Goal: Transaction & Acquisition: Book appointment/travel/reservation

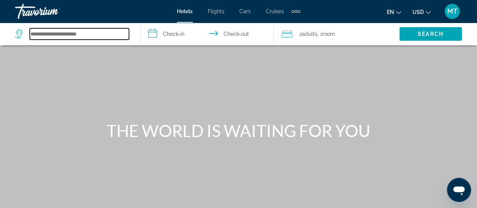
click at [68, 32] on input "Search hotel destination" at bounding box center [79, 33] width 99 height 11
type input "*"
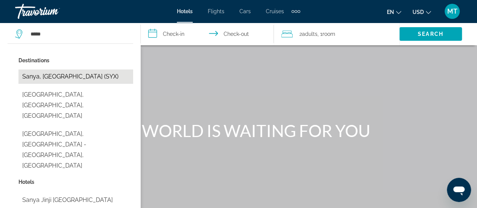
click at [58, 75] on button "Sanya, [GEOGRAPHIC_DATA] (SYX)" at bounding box center [75, 76] width 115 height 14
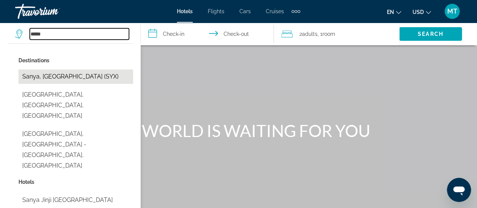
type input "**********"
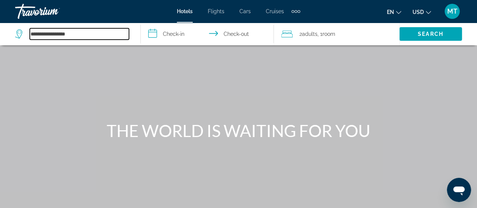
click at [106, 34] on input "**********" at bounding box center [79, 33] width 99 height 11
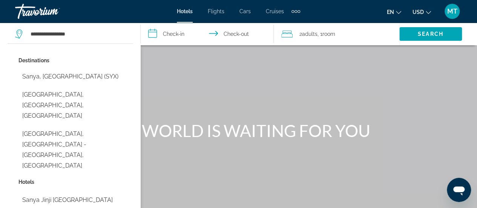
click at [173, 34] on input "**********" at bounding box center [209, 35] width 136 height 25
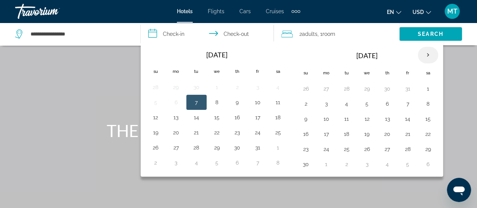
click at [423, 57] on th "Next month" at bounding box center [427, 55] width 20 height 17
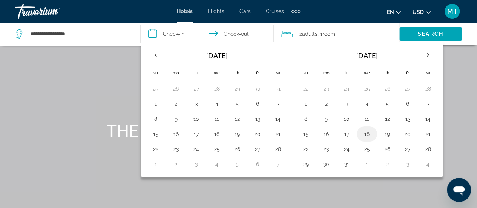
click at [361, 135] on button "18" at bounding box center [367, 133] width 12 height 11
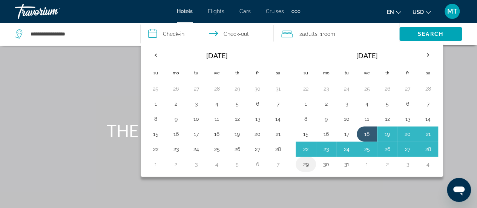
click at [305, 163] on button "29" at bounding box center [306, 164] width 12 height 11
type input "**********"
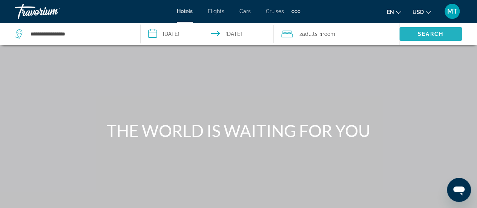
click at [420, 36] on span "Search" at bounding box center [430, 34] width 26 height 6
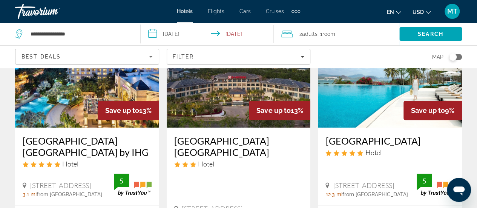
scroll to position [87, 0]
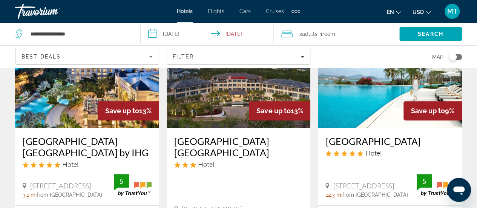
click at [314, 34] on span "Adults" at bounding box center [309, 34] width 15 height 6
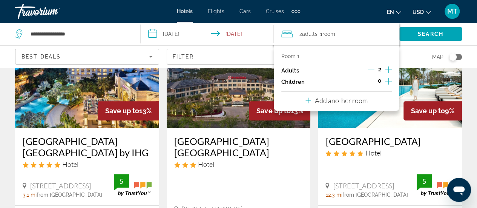
click at [387, 70] on icon "Increment adults" at bounding box center [388, 69] width 7 height 9
click at [371, 70] on icon "Decrement adults" at bounding box center [370, 70] width 7 height 0
click at [387, 80] on icon "Increment children" at bounding box center [388, 80] width 7 height 9
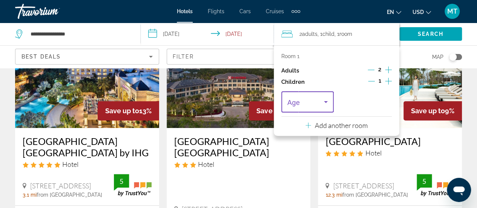
click at [330, 100] on icon "Travelers: 2 adults, 1 child" at bounding box center [325, 101] width 9 height 9
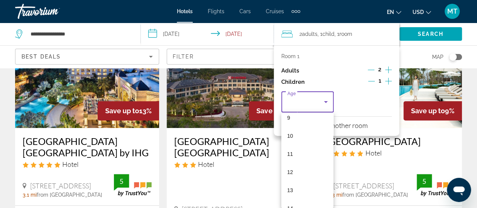
scroll to position [169, 0]
click at [294, 152] on mat-option "11" at bounding box center [307, 154] width 52 height 18
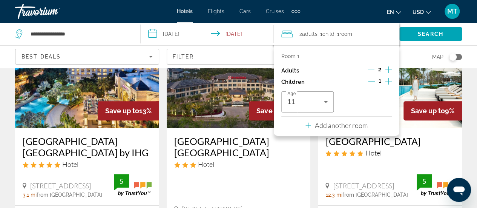
click at [333, 125] on p "Add another room" at bounding box center [341, 125] width 53 height 8
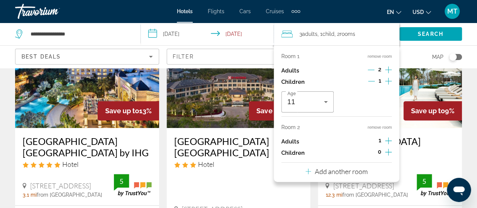
click at [388, 139] on icon "Increment adults" at bounding box center [388, 140] width 7 height 9
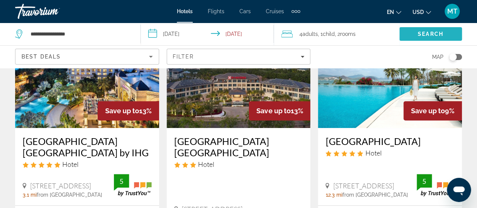
click at [422, 34] on span "Search" at bounding box center [430, 34] width 26 height 6
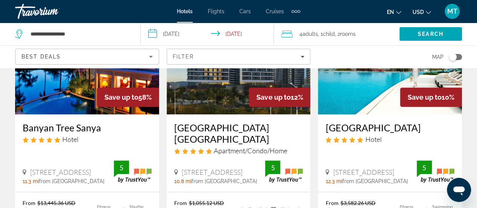
scroll to position [100, 0]
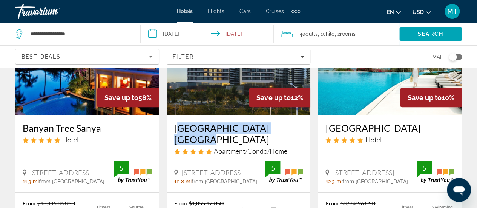
drag, startPoint x: 171, startPoint y: 127, endPoint x: 300, endPoint y: 130, distance: 129.3
click at [300, 130] on div "[GEOGRAPHIC_DATA] [GEOGRAPHIC_DATA] Apartment/Condo/Home [STREET_ADDRESS] 10.8 …" at bounding box center [239, 153] width 144 height 77
copy h3 "[GEOGRAPHIC_DATA] [GEOGRAPHIC_DATA]"
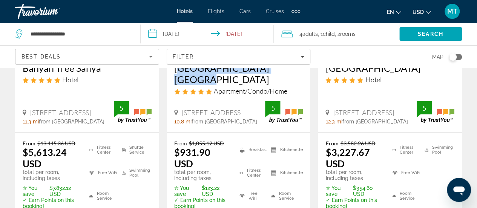
scroll to position [167, 0]
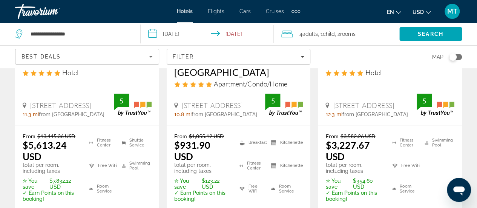
drag, startPoint x: 242, startPoint y: 114, endPoint x: 225, endPoint y: 88, distance: 31.4
click at [225, 88] on div "[GEOGRAPHIC_DATA] [GEOGRAPHIC_DATA] Apartment/Condo/Home [STREET_ADDRESS] 10.8 …" at bounding box center [239, 85] width 144 height 77
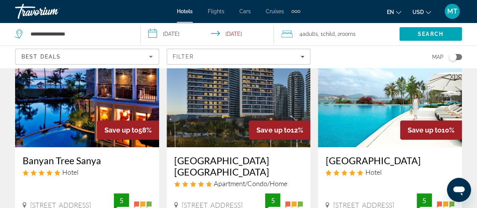
click at [224, 110] on img "Main content" at bounding box center [239, 86] width 144 height 121
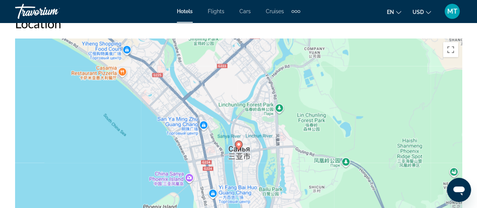
scroll to position [838, 0]
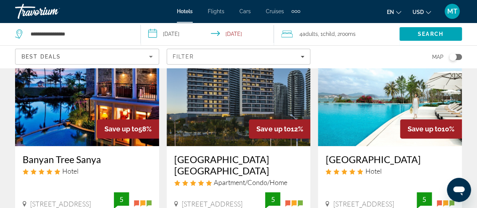
scroll to position [70, 0]
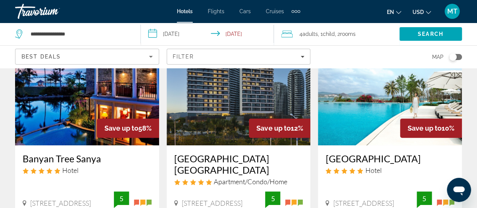
click at [384, 104] on img "Main content" at bounding box center [390, 84] width 144 height 121
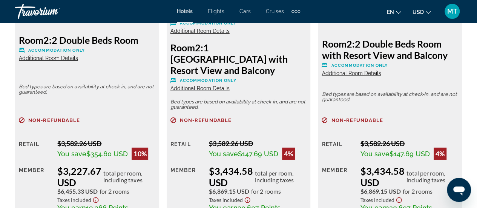
scroll to position [1312, 0]
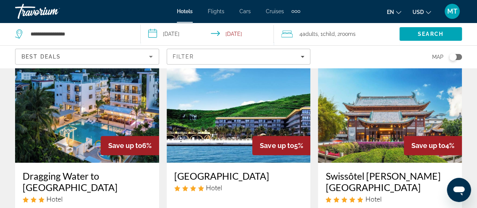
scroll to position [353, 0]
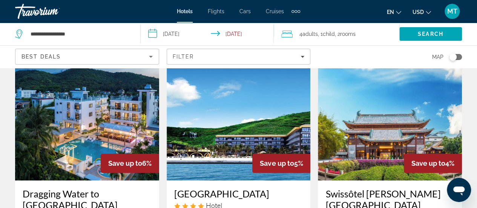
click at [109, 118] on img "Main content" at bounding box center [87, 120] width 144 height 121
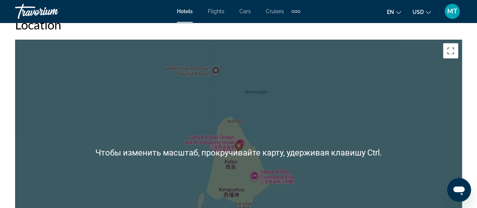
scroll to position [850, 0]
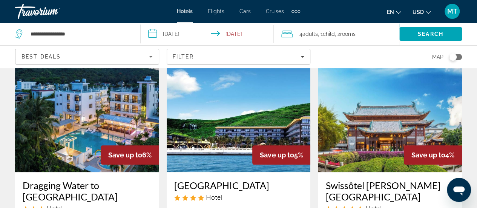
scroll to position [404, 0]
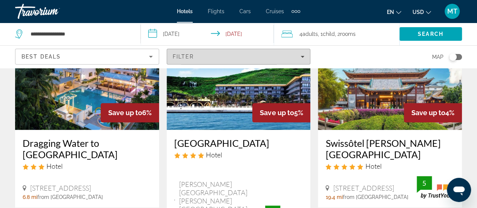
click at [198, 60] on span "Filters" at bounding box center [238, 56] width 143 height 18
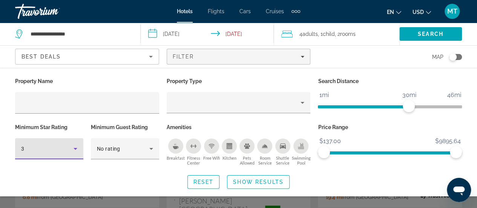
click at [78, 148] on icon "Hotel Filters" at bounding box center [75, 148] width 9 height 9
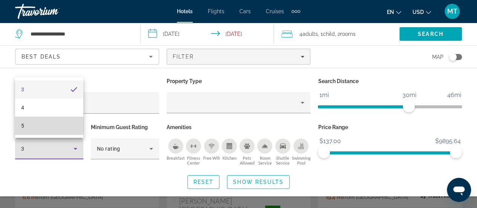
click at [26, 125] on mat-option "5" at bounding box center [49, 125] width 68 height 18
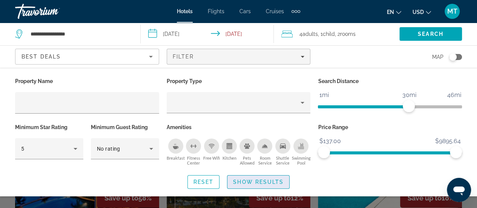
click at [243, 182] on span "Show Results" at bounding box center [258, 182] width 50 height 6
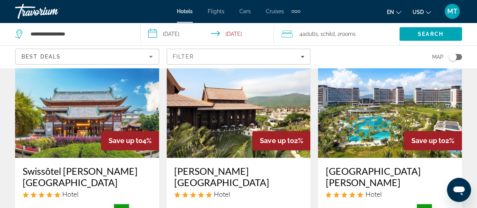
scroll to position [434, 0]
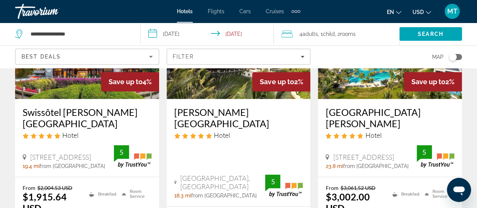
click at [71, 80] on img "Main content" at bounding box center [87, 38] width 144 height 121
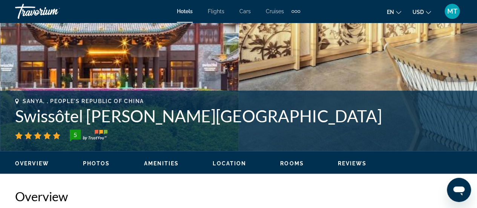
scroll to position [206, 0]
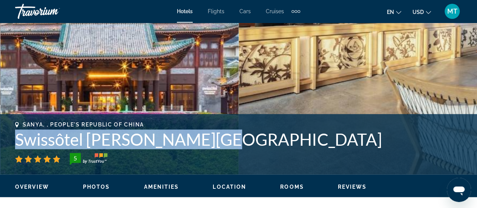
drag, startPoint x: 14, startPoint y: 138, endPoint x: 223, endPoint y: 148, distance: 209.4
click at [223, 148] on div "Sanya, , People's Republic of China Swissôtel [PERSON_NAME][GEOGRAPHIC_DATA] 5 …" at bounding box center [238, 143] width 477 height 45
copy h1 "Swissôtel [PERSON_NAME][GEOGRAPHIC_DATA]"
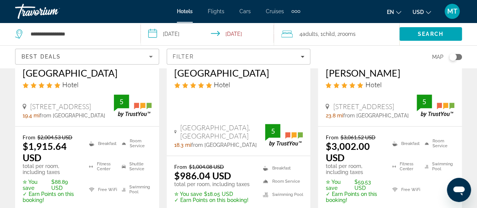
scroll to position [457, 0]
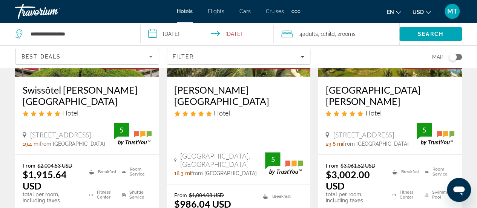
drag, startPoint x: 173, startPoint y: 89, endPoint x: 234, endPoint y: 100, distance: 61.3
click at [234, 100] on div "[PERSON_NAME][GEOGRAPHIC_DATA] Hotel [GEOGRAPHIC_DATA], [GEOGRAPHIC_DATA] 18.3 …" at bounding box center [239, 129] width 144 height 107
copy h3 "[PERSON_NAME][GEOGRAPHIC_DATA]"
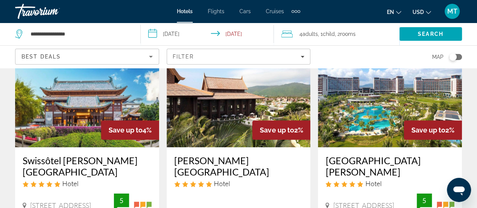
scroll to position [387, 0]
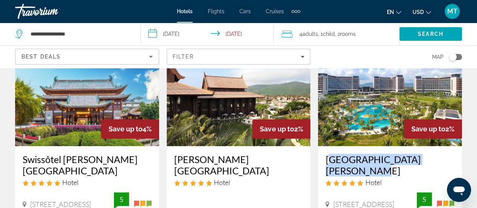
drag, startPoint x: 323, startPoint y: 160, endPoint x: 445, endPoint y: 159, distance: 122.8
click at [445, 159] on div "[GEOGRAPHIC_DATA][PERSON_NAME] Hotel [STREET_ADDRESS][GEOGRAPHIC_DATA] mi from …" at bounding box center [390, 184] width 144 height 77
copy h3 "[GEOGRAPHIC_DATA][PERSON_NAME]"
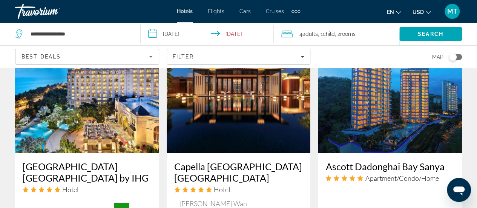
scroll to position [700, 0]
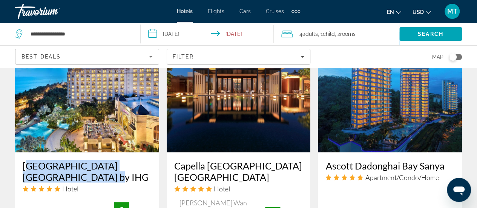
drag, startPoint x: 20, startPoint y: 154, endPoint x: 72, endPoint y: 165, distance: 52.4
click at [72, 165] on div "[GEOGRAPHIC_DATA] [GEOGRAPHIC_DATA] by IHG Hotel [STREET_ADDRESS] 3.1 mi from […" at bounding box center [87, 192] width 144 height 81
copy h3 "[GEOGRAPHIC_DATA] [GEOGRAPHIC_DATA] by IHG"
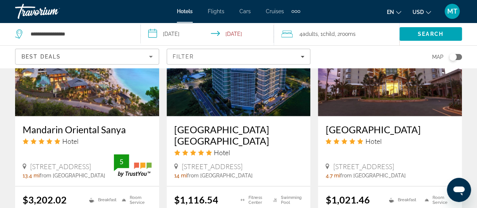
scroll to position [1044, 0]
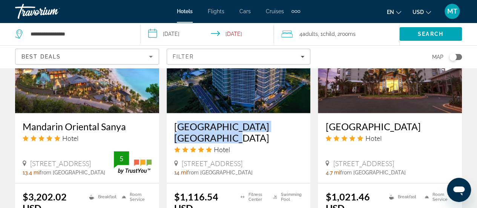
drag, startPoint x: 171, startPoint y: 108, endPoint x: 195, endPoint y: 121, distance: 26.8
click at [195, 121] on div "[GEOGRAPHIC_DATA] [GEOGRAPHIC_DATA] Hotel [STREET_ADDRESS] 14 mi from [GEOGRAPH…" at bounding box center [239, 148] width 144 height 70
copy h3 "[GEOGRAPHIC_DATA] [GEOGRAPHIC_DATA]"
drag, startPoint x: 324, startPoint y: 111, endPoint x: 446, endPoint y: 113, distance: 122.9
click at [446, 113] on div "[GEOGRAPHIC_DATA] Hotel [STREET_ADDRESS] 4.7 mi from [GEOGRAPHIC_DATA] from hot…" at bounding box center [390, 148] width 144 height 70
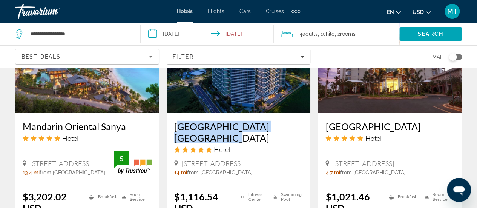
copy h3 "[GEOGRAPHIC_DATA]"
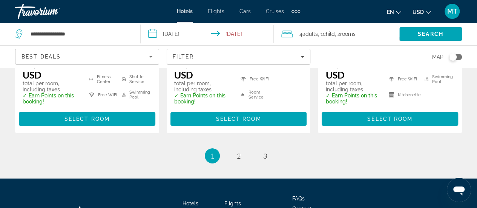
scroll to position [1208, 0]
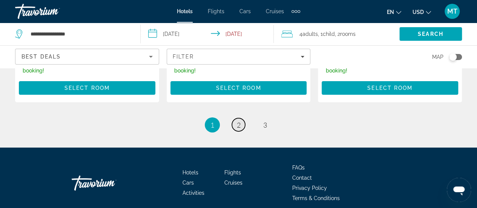
click at [237, 121] on span "2" at bounding box center [239, 125] width 4 height 8
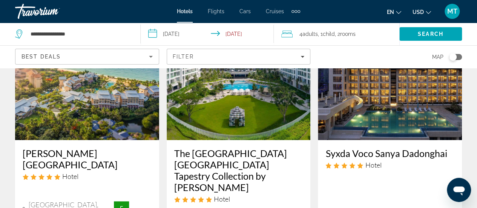
scroll to position [75, 0]
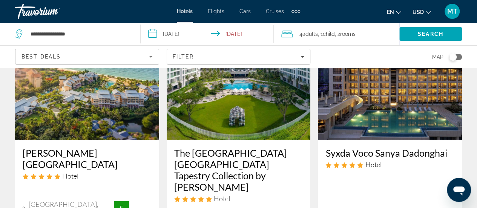
click at [32, 153] on h3 "[PERSON_NAME][GEOGRAPHIC_DATA]" at bounding box center [87, 158] width 129 height 23
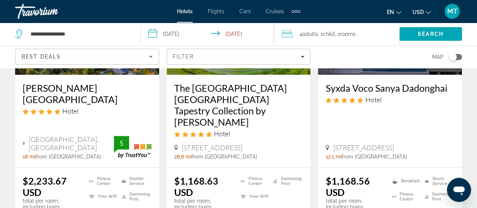
scroll to position [131, 0]
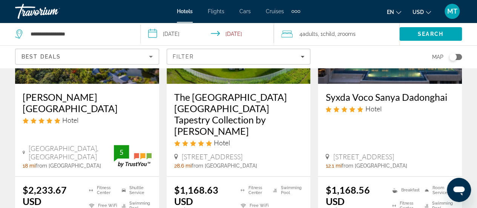
click at [42, 98] on h3 "[PERSON_NAME][GEOGRAPHIC_DATA]" at bounding box center [87, 102] width 129 height 23
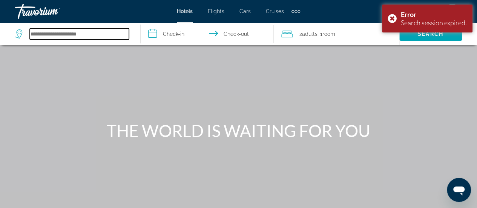
click at [69, 36] on input "Search hotel destination" at bounding box center [79, 33] width 99 height 11
type input "*"
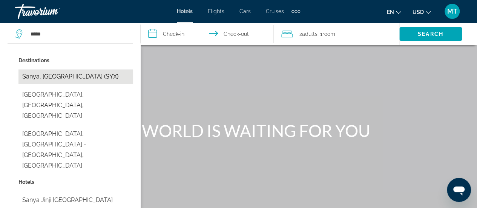
click at [81, 77] on button "Sanya, [GEOGRAPHIC_DATA] (SYX)" at bounding box center [75, 76] width 115 height 14
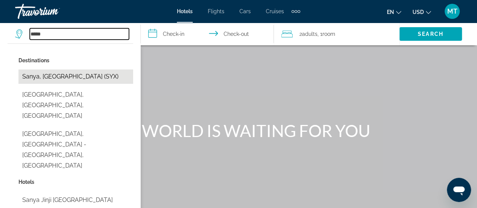
type input "**********"
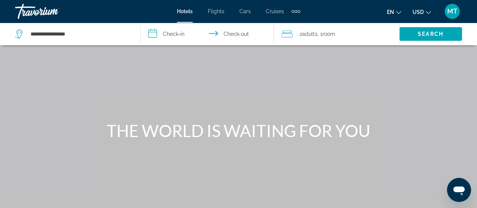
click at [176, 32] on input "**********" at bounding box center [209, 35] width 136 height 25
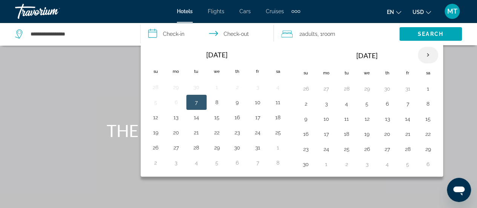
click at [424, 58] on th "Next month" at bounding box center [427, 55] width 20 height 17
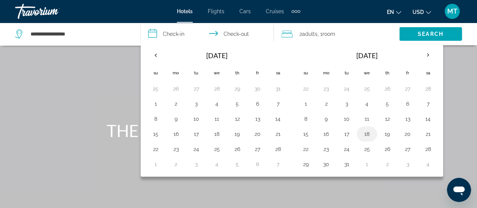
click at [365, 131] on button "18" at bounding box center [367, 133] width 12 height 11
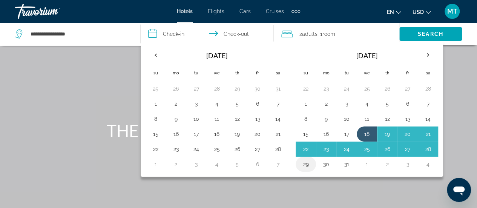
click at [303, 162] on button "29" at bounding box center [306, 164] width 12 height 11
type input "**********"
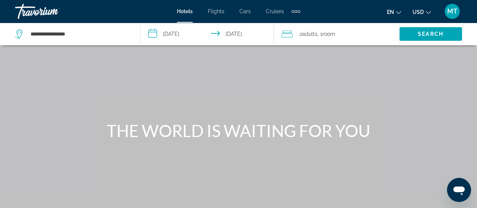
click at [329, 29] on span ", 1 Room rooms" at bounding box center [326, 34] width 18 height 11
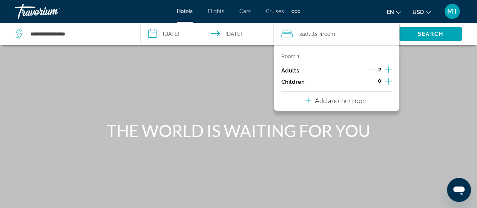
click at [387, 70] on icon "Increment adults" at bounding box center [388, 69] width 7 height 9
click at [387, 81] on icon "Increment children" at bounding box center [388, 80] width 7 height 9
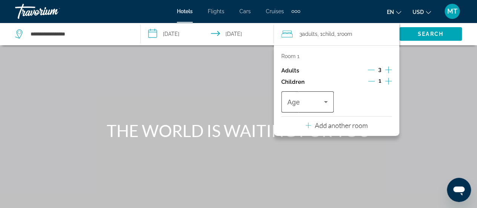
click at [320, 104] on span "Travelers: 3 adults, 1 child" at bounding box center [305, 101] width 37 height 9
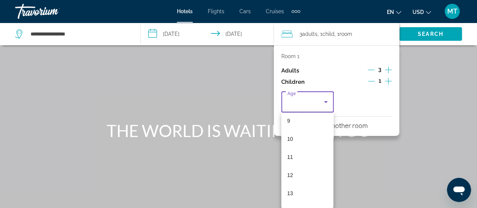
scroll to position [169, 0]
click at [293, 155] on mat-option "11" at bounding box center [307, 154] width 52 height 18
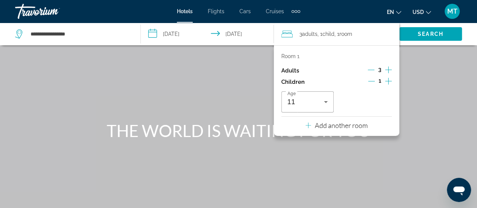
click at [322, 124] on p "Add another room" at bounding box center [341, 125] width 53 height 8
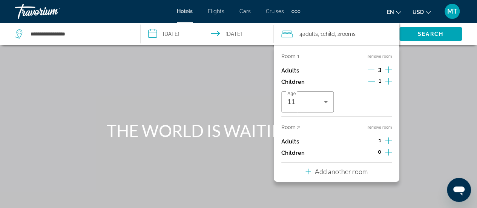
click at [387, 142] on icon "Increment adults" at bounding box center [388, 140] width 7 height 9
click at [424, 35] on span "Search" at bounding box center [430, 34] width 26 height 6
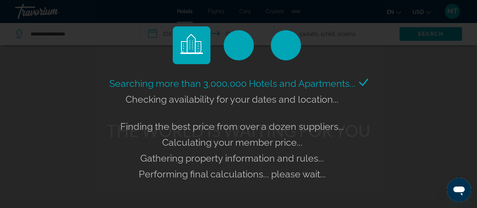
click at [352, 33] on div "Searching more than 3,000,000 Hotels and Apartments... Checking availability fo…" at bounding box center [238, 104] width 477 height 208
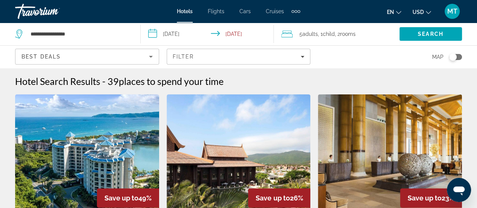
click at [353, 35] on span "rooms" at bounding box center [347, 34] width 15 height 6
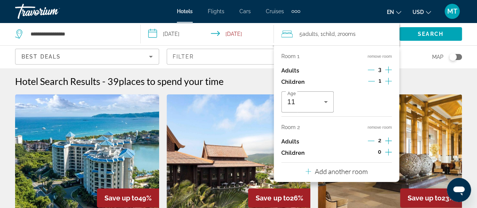
click at [371, 70] on icon "Decrement adults" at bounding box center [370, 70] width 7 height 0
click at [420, 76] on div "Hotel Search Results - 39 places to spend your time" at bounding box center [238, 80] width 446 height 11
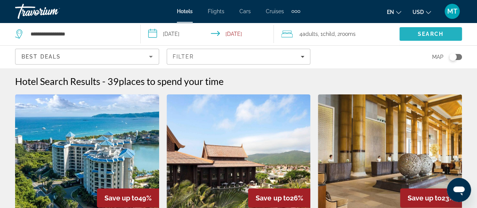
click at [423, 32] on span "Search" at bounding box center [430, 34] width 26 height 6
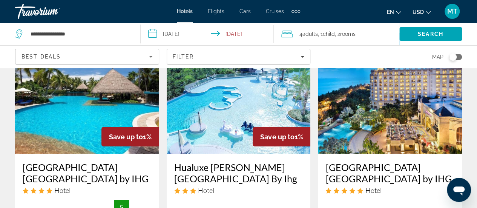
scroll to position [1016, 0]
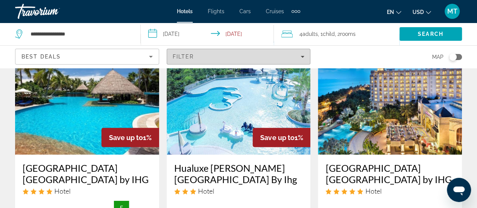
click at [299, 57] on div "Filter" at bounding box center [239, 57] width 132 height 6
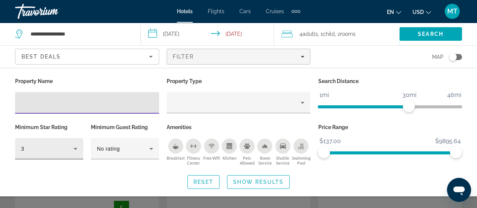
click at [67, 155] on div "3" at bounding box center [49, 148] width 56 height 21
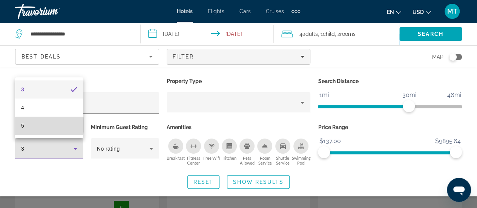
click at [21, 125] on span "5" at bounding box center [22, 125] width 3 height 9
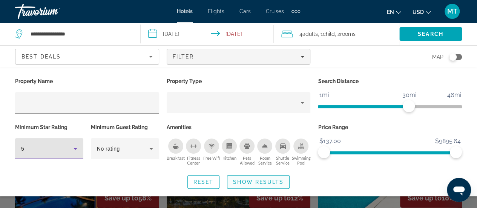
click at [254, 177] on span "Search widget" at bounding box center [258, 182] width 62 height 18
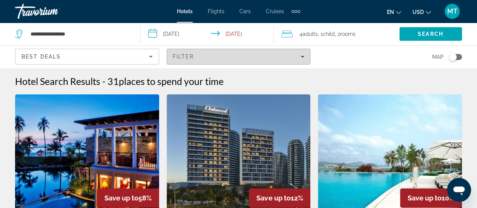
click at [296, 57] on div "Filter" at bounding box center [239, 57] width 132 height 6
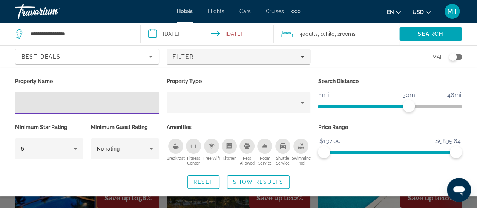
click at [173, 148] on icon "Breakfast" at bounding box center [176, 146] width 6 height 6
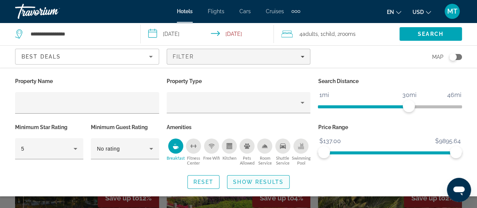
click at [274, 180] on span "Show Results" at bounding box center [258, 182] width 50 height 6
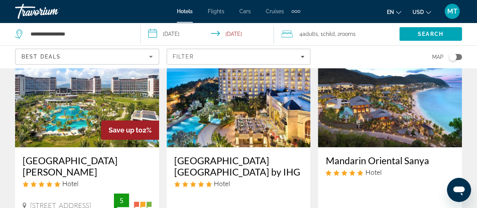
scroll to position [390, 0]
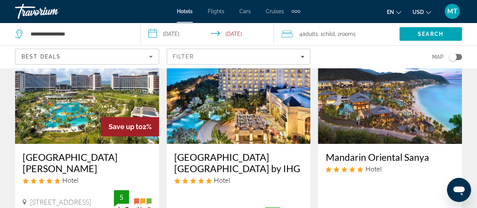
drag, startPoint x: 324, startPoint y: 145, endPoint x: 428, endPoint y: 145, distance: 104.7
click at [428, 145] on div "Mandarin Oriental Sanya Hotel 12 Yuhai Road, Sanya 13.4 mi from Sanya city cent…" at bounding box center [390, 193] width 144 height 99
copy h3 "Mandarin Oriental Sanya"
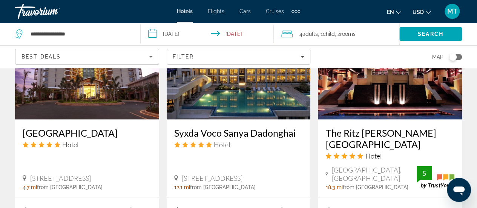
scroll to position [718, 0]
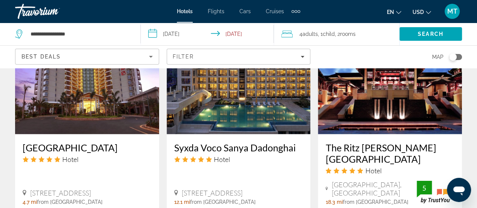
drag, startPoint x: 20, startPoint y: 122, endPoint x: 144, endPoint y: 127, distance: 124.4
click at [144, 134] on div "[GEOGRAPHIC_DATA] Hotel [STREET_ADDRESS] 4.7 mi from [GEOGRAPHIC_DATA] from hot…" at bounding box center [87, 173] width 144 height 78
copy h3 "[GEOGRAPHIC_DATA]"
drag, startPoint x: 173, startPoint y: 124, endPoint x: 295, endPoint y: 117, distance: 123.0
click at [295, 134] on div "Syxda Voco Sanya Dadonghai Hotel No.32 Luling Road Jiyang District., Sanya 12.1…" at bounding box center [239, 173] width 144 height 78
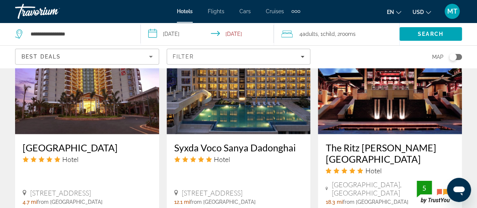
copy h3 "Syxda Voco Sanya Dadonghai"
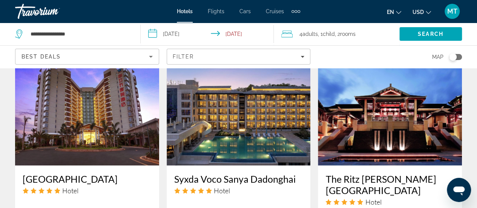
scroll to position [686, 0]
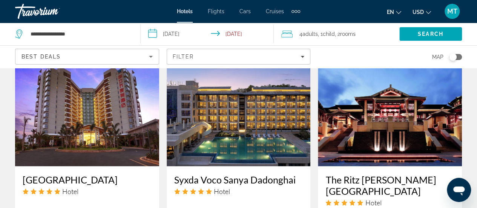
copy h3 "Syxda Voco Sanya Dadonghai"
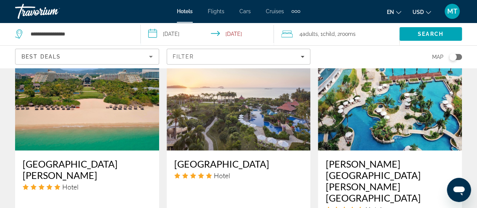
scroll to position [1024, 0]
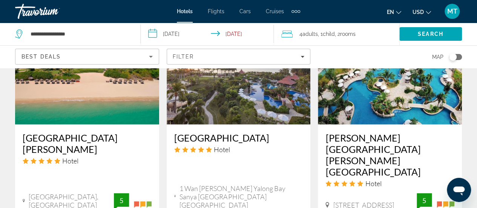
drag, startPoint x: 171, startPoint y: 115, endPoint x: 232, endPoint y: 125, distance: 61.4
click at [232, 125] on div "Sanya Marriott Yalong Bay Resort & Spa Hotel 1 Wan Yue Lu Yalong Bay Sanya Hain…" at bounding box center [239, 174] width 144 height 100
copy h3 "[GEOGRAPHIC_DATA]"
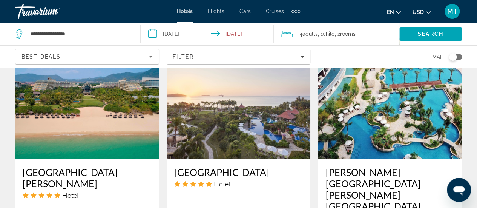
scroll to position [991, 0]
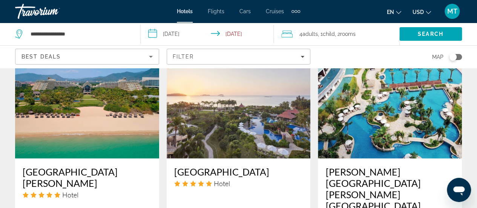
click at [257, 102] on img "Main content" at bounding box center [239, 98] width 144 height 121
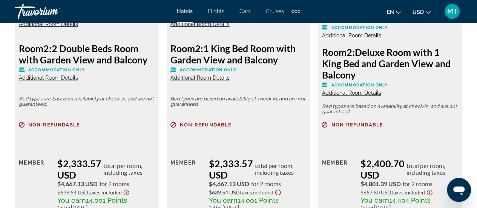
scroll to position [1371, 0]
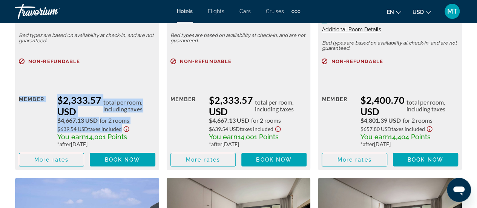
drag, startPoint x: 17, startPoint y: 98, endPoint x: 140, endPoint y: 130, distance: 127.7
click at [140, 130] on div "Room 1: 2 Double Beds Room with Garden View and Balcony Accommodation Only Addi…" at bounding box center [87, 46] width 144 height 248
click at [85, 107] on div "$2,333.57 USD total per room, including taxes" at bounding box center [106, 105] width 98 height 23
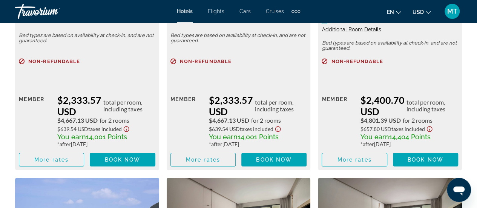
drag, startPoint x: 57, startPoint y: 98, endPoint x: 78, endPoint y: 110, distance: 24.0
click at [78, 110] on div "$2,333.57 USD total per room, including taxes" at bounding box center [106, 105] width 98 height 23
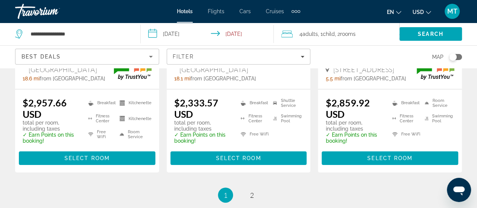
scroll to position [1158, 0]
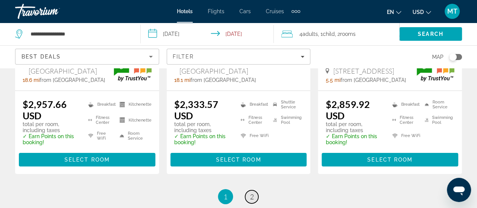
click at [252, 192] on span "2" at bounding box center [252, 196] width 4 height 8
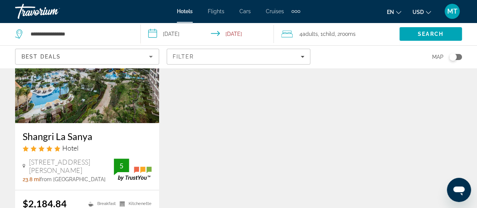
scroll to position [95, 0]
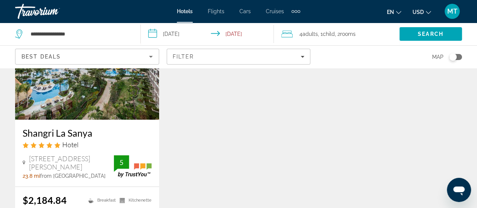
click at [150, 55] on icon "Sort by" at bounding box center [150, 56] width 9 height 9
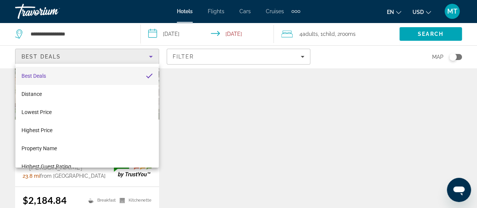
click at [209, 119] on div at bounding box center [238, 104] width 477 height 208
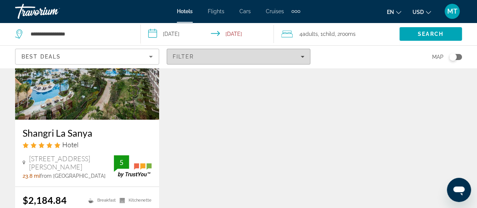
click at [255, 57] on div "Filter" at bounding box center [239, 57] width 132 height 6
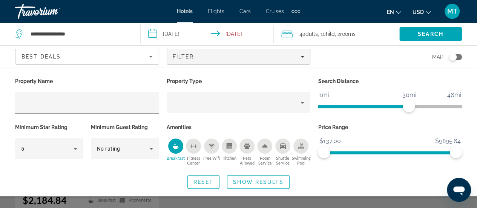
click at [349, 174] on div "Property Name Property Type Search Distance 1mi 46mi 30mi Minimum Star Rating 5…" at bounding box center [238, 132] width 477 height 113
click at [408, 171] on div "Property Name Property Type Search Distance 1mi 46mi 30mi Minimum Star Rating 5…" at bounding box center [238, 132] width 477 height 113
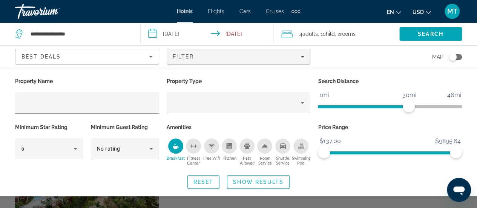
scroll to position [0, 0]
click at [259, 182] on span "Show Results" at bounding box center [258, 182] width 50 height 6
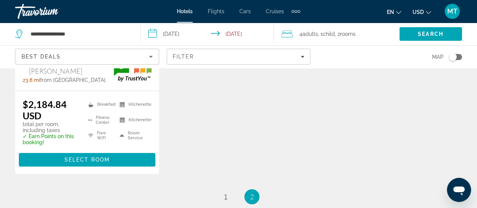
scroll to position [191, 0]
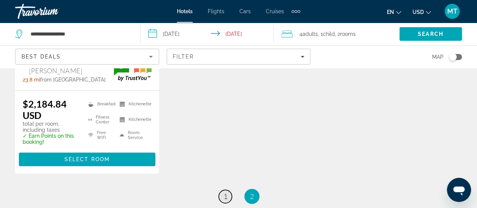
click at [225, 194] on span "1" at bounding box center [225, 196] width 4 height 8
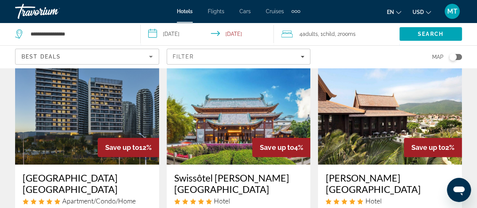
scroll to position [35, 0]
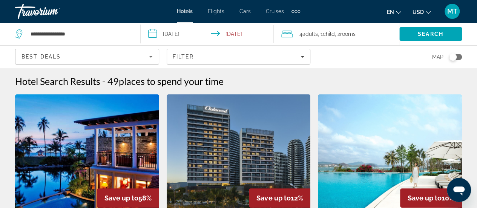
click at [147, 57] on icon "Sort by" at bounding box center [150, 56] width 9 height 9
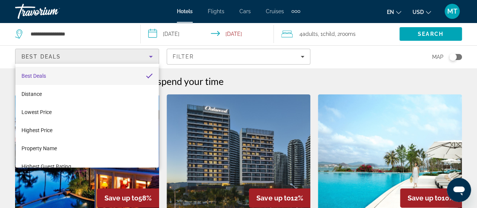
click at [195, 50] on div at bounding box center [238, 104] width 477 height 208
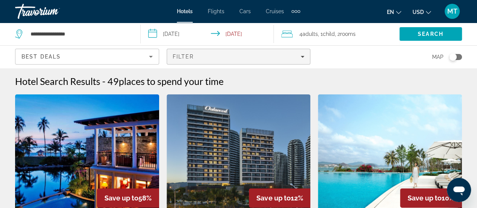
click at [195, 55] on div "Filter" at bounding box center [239, 57] width 132 height 6
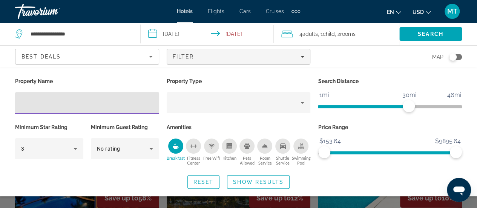
click at [77, 101] on input "Hotel Filters" at bounding box center [87, 102] width 132 height 9
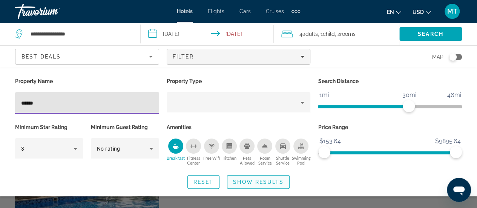
type input "******"
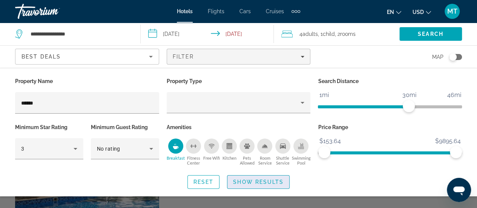
click at [254, 182] on span "Show Results" at bounding box center [258, 182] width 50 height 6
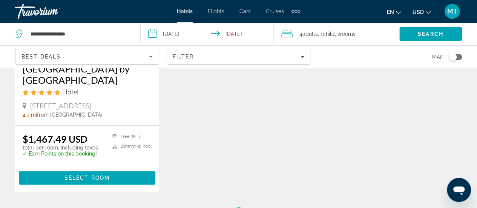
scroll to position [160, 0]
click at [47, 75] on h3 "Ramada Plaza by Wyndham Sanya Bay" at bounding box center [87, 74] width 129 height 23
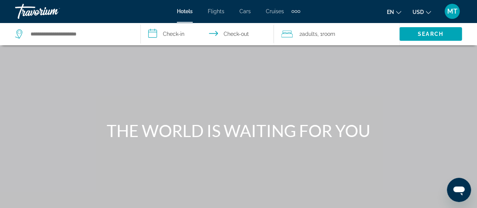
drag, startPoint x: 93, startPoint y: 25, endPoint x: 87, endPoint y: 33, distance: 9.9
click at [87, 33] on div "Search widget" at bounding box center [74, 34] width 118 height 23
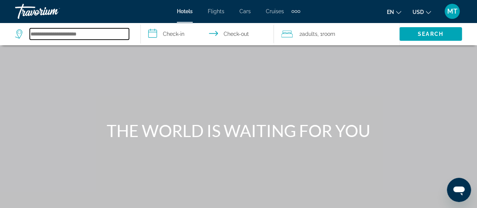
click at [87, 33] on input "Search hotel destination" at bounding box center [79, 33] width 99 height 11
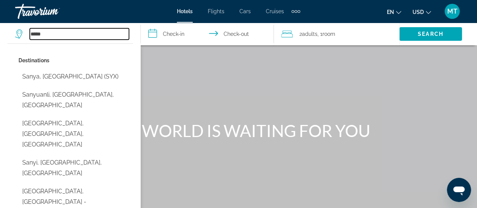
type input "*****"
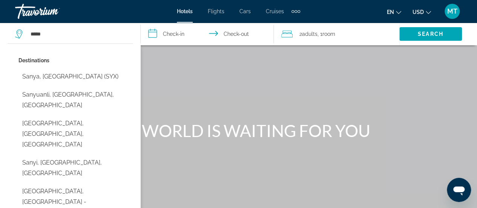
click at [176, 33] on input "**********" at bounding box center [209, 35] width 136 height 25
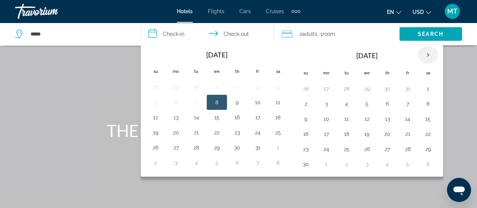
click at [428, 54] on th "Next month" at bounding box center [427, 55] width 20 height 17
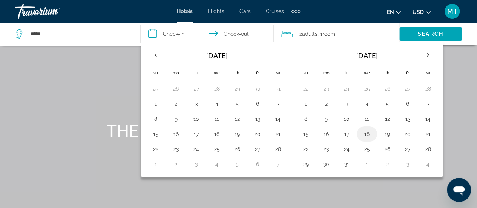
click at [367, 132] on button "18" at bounding box center [367, 133] width 12 height 11
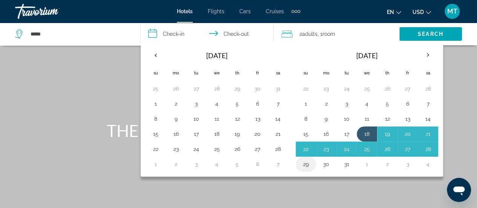
click at [305, 164] on button "29" at bounding box center [306, 164] width 12 height 11
type input "**********"
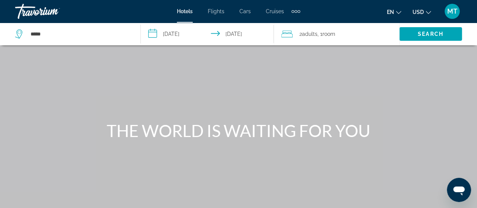
click at [329, 35] on span "Room" at bounding box center [328, 34] width 13 height 6
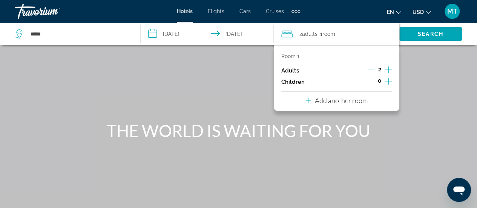
click at [387, 68] on icon "Increment adults" at bounding box center [388, 69] width 7 height 9
click at [372, 68] on icon "Decrement adults" at bounding box center [370, 69] width 7 height 7
click at [389, 82] on icon "Increment children" at bounding box center [388, 80] width 7 height 9
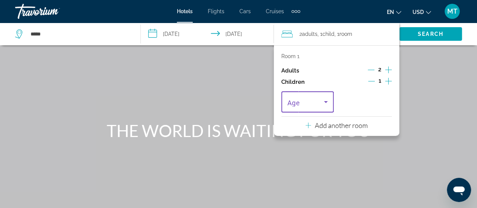
click at [320, 102] on span "Travelers: 2 adults, 1 child" at bounding box center [305, 101] width 37 height 9
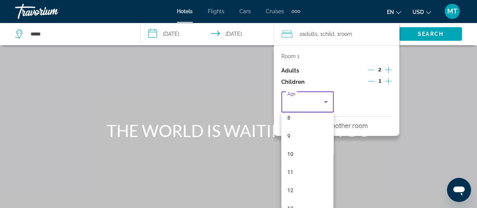
scroll to position [157, 0]
click at [294, 165] on mat-option "11" at bounding box center [307, 166] width 52 height 18
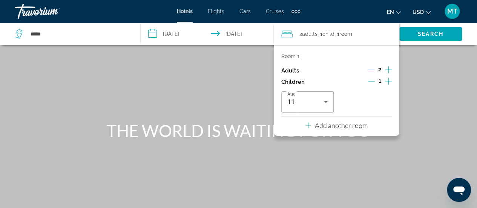
click at [328, 124] on p "Add another room" at bounding box center [341, 125] width 53 height 8
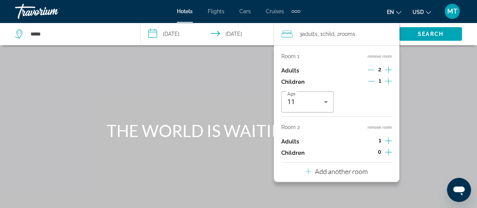
click at [387, 138] on icon "Increment adults" at bounding box center [388, 140] width 7 height 9
click at [429, 32] on span "Search" at bounding box center [430, 34] width 26 height 6
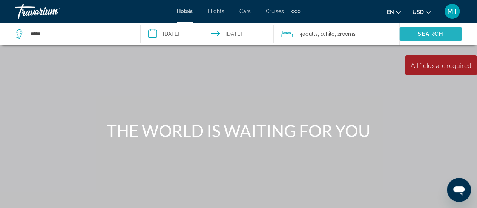
click at [429, 32] on span "Search" at bounding box center [430, 34] width 26 height 6
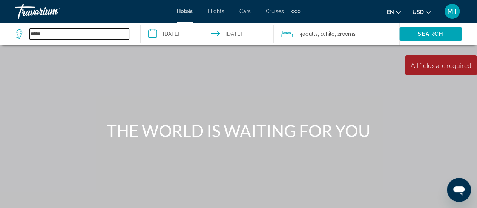
click at [98, 34] on input "*****" at bounding box center [79, 33] width 99 height 11
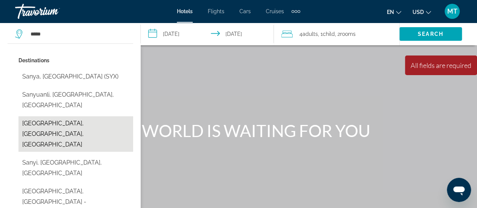
click at [69, 116] on button "Sanya Downtown, Sanya, China" at bounding box center [75, 133] width 115 height 35
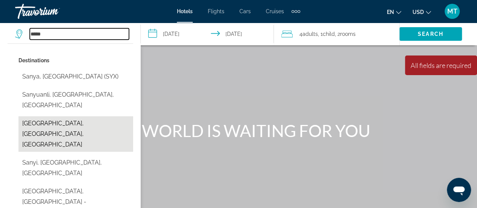
type input "**********"
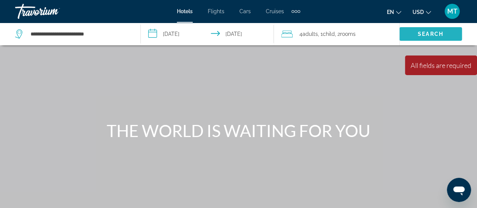
click at [437, 31] on span "Search" at bounding box center [430, 34] width 26 height 6
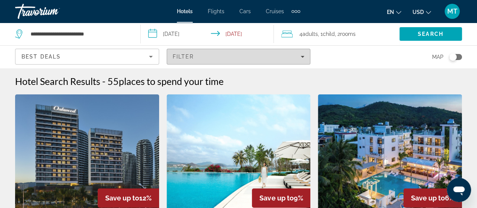
click at [300, 54] on div "Filter" at bounding box center [239, 57] width 132 height 6
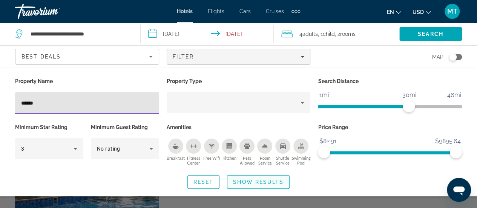
type input "******"
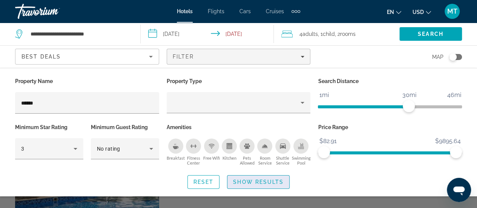
click at [262, 180] on span "Show Results" at bounding box center [258, 182] width 50 height 6
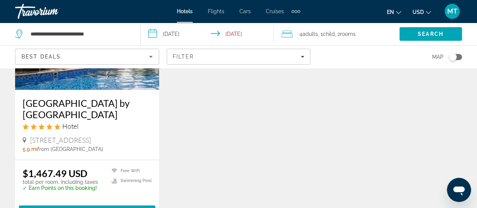
scroll to position [126, 0]
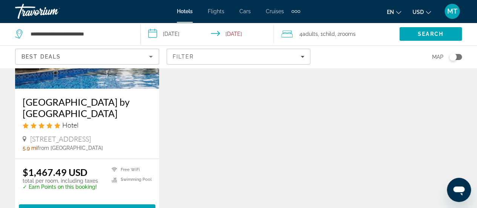
click at [96, 80] on img "Main content" at bounding box center [87, 28] width 144 height 121
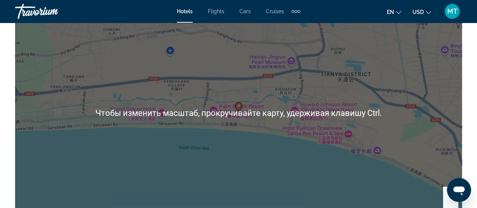
scroll to position [892, 0]
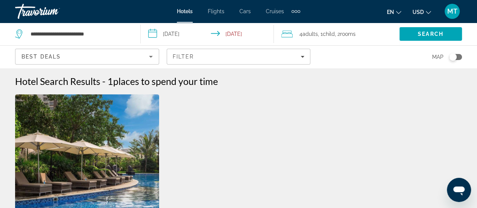
click at [90, 175] on img "Main content" at bounding box center [87, 154] width 144 height 121
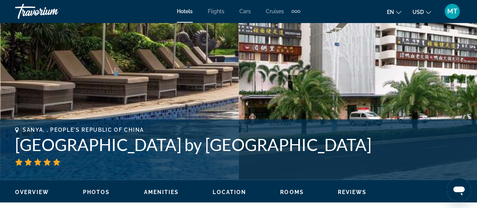
scroll to position [178, 0]
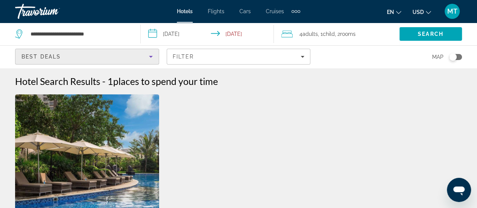
click at [152, 54] on icon "Sort by" at bounding box center [150, 56] width 9 height 9
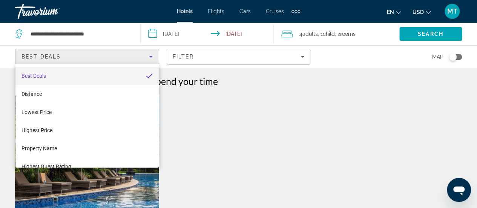
click at [197, 57] on div at bounding box center [238, 104] width 477 height 208
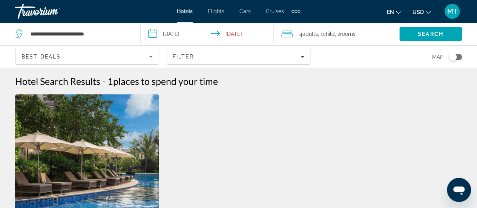
click at [197, 57] on div "Filter" at bounding box center [239, 57] width 132 height 6
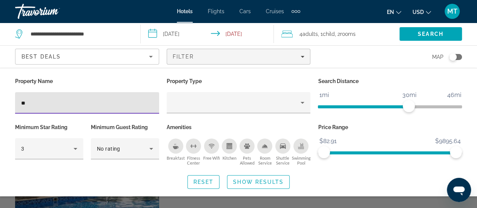
type input "*"
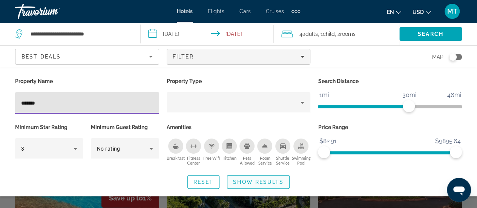
type input "*******"
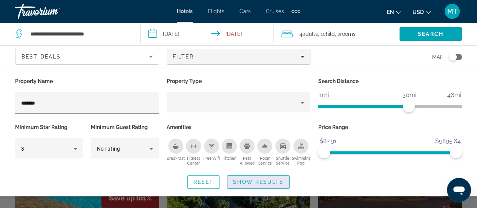
click at [243, 179] on span "Show Results" at bounding box center [258, 182] width 50 height 6
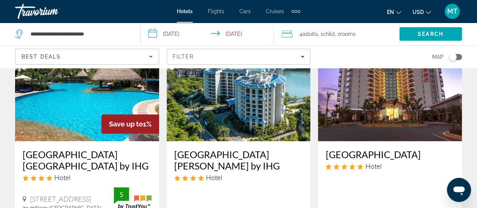
scroll to position [74, 0]
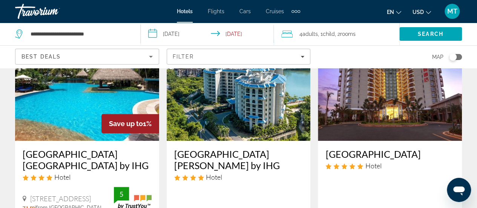
click at [262, 120] on img "Main content" at bounding box center [239, 80] width 144 height 121
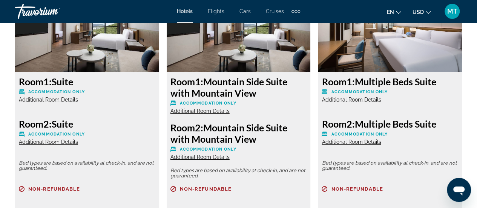
scroll to position [1255, 0]
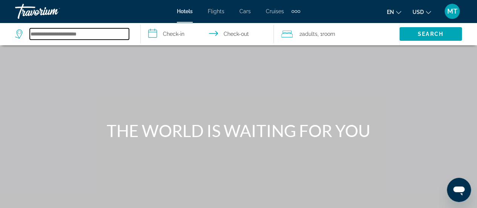
click at [69, 32] on input "Search hotel destination" at bounding box center [79, 33] width 99 height 11
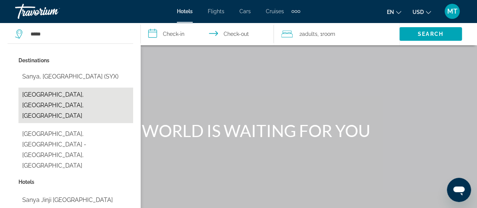
click at [67, 93] on button "[GEOGRAPHIC_DATA], [GEOGRAPHIC_DATA], [GEOGRAPHIC_DATA]" at bounding box center [75, 104] width 115 height 35
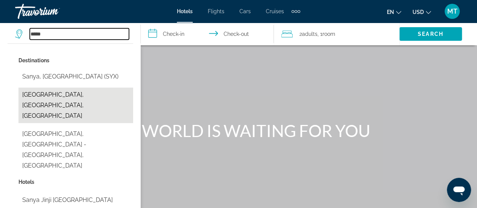
type input "**********"
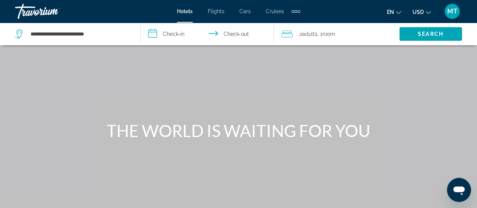
click at [174, 38] on input "**********" at bounding box center [209, 35] width 136 height 25
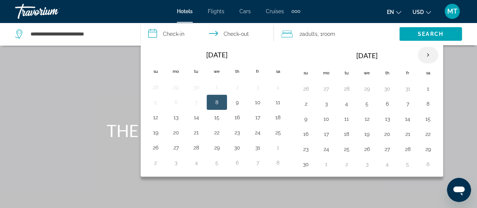
click at [426, 54] on th "Next month" at bounding box center [427, 55] width 20 height 17
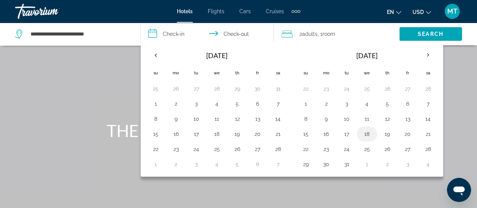
click at [365, 131] on button "18" at bounding box center [367, 133] width 12 height 11
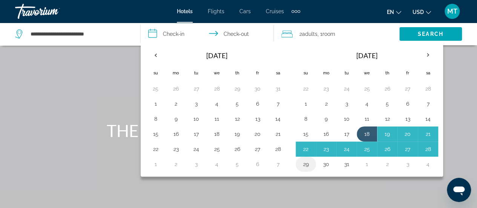
click at [304, 160] on button "29" at bounding box center [306, 164] width 12 height 11
type input "**********"
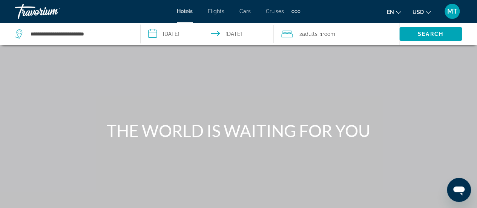
click at [325, 31] on span "Room" at bounding box center [328, 34] width 13 height 6
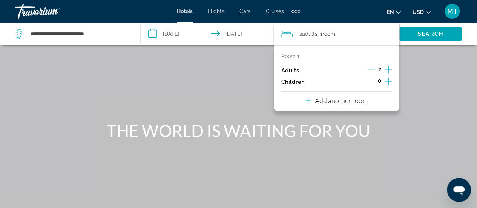
click at [387, 67] on icon "Increment adults" at bounding box center [388, 69] width 7 height 9
click at [386, 79] on icon "Increment children" at bounding box center [388, 80] width 7 height 9
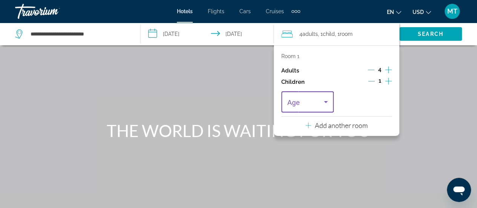
click at [323, 102] on icon "Travelers: 4 adults, 1 child" at bounding box center [325, 101] width 9 height 9
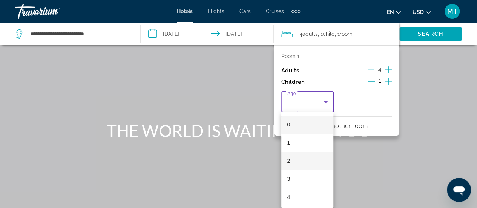
click at [292, 159] on mat-option "2" at bounding box center [307, 160] width 52 height 18
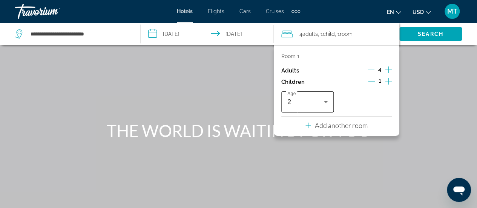
click at [331, 96] on div "Age 2" at bounding box center [307, 101] width 52 height 21
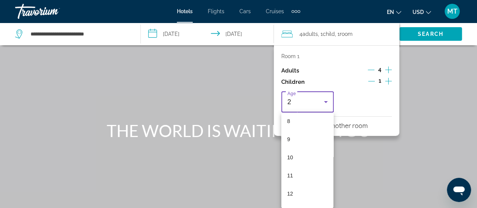
scroll to position [148, 0]
click at [293, 173] on mat-option "11" at bounding box center [307, 175] width 52 height 18
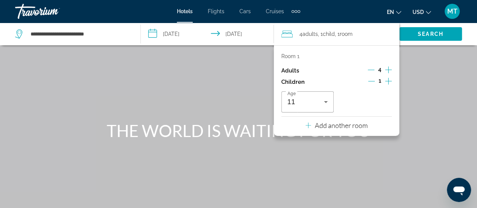
click at [370, 70] on icon "Decrement adults" at bounding box center [370, 69] width 7 height 7
click at [347, 122] on p "Add another room" at bounding box center [341, 125] width 53 height 8
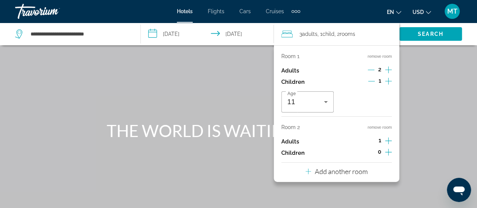
click at [387, 138] on icon "Increment adults" at bounding box center [388, 140] width 7 height 9
click at [433, 34] on span "Search" at bounding box center [430, 34] width 26 height 6
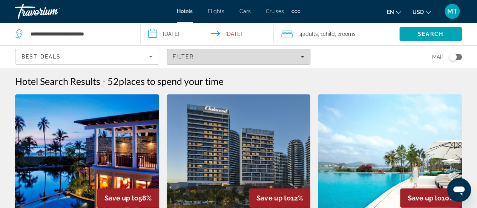
click at [215, 55] on div "Filter" at bounding box center [239, 57] width 132 height 6
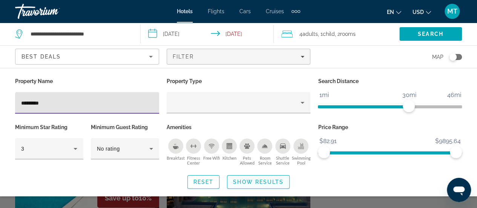
type input "*********"
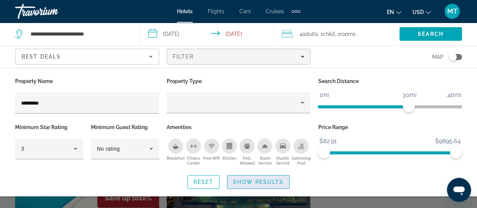
click at [263, 183] on span "Show Results" at bounding box center [258, 182] width 50 height 6
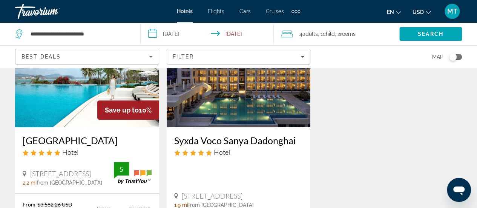
scroll to position [88, 0]
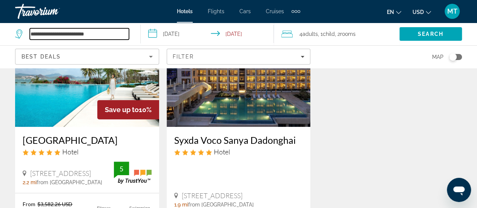
click at [103, 33] on input "**********" at bounding box center [79, 33] width 99 height 11
click at [112, 34] on input "**********" at bounding box center [79, 33] width 99 height 11
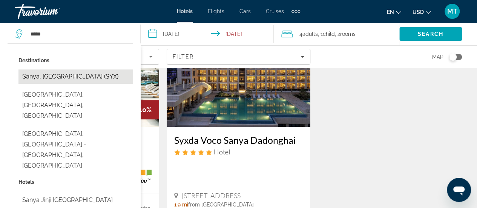
click at [60, 73] on button "Sanya, [GEOGRAPHIC_DATA] (SYX)" at bounding box center [75, 76] width 115 height 14
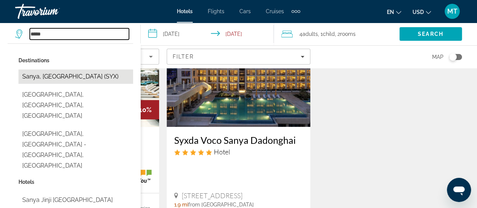
type input "**********"
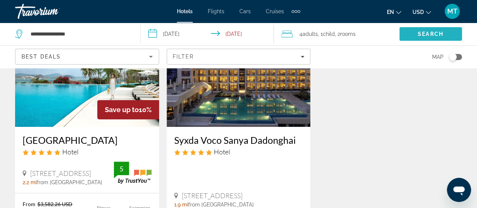
click at [427, 31] on span "Search" at bounding box center [430, 34] width 26 height 6
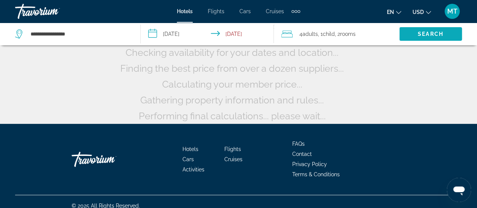
scroll to position [13, 0]
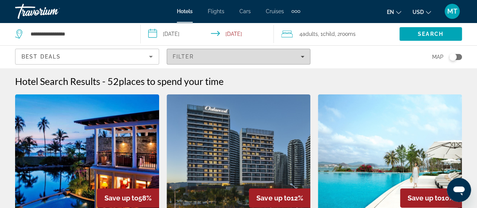
click at [214, 59] on span "Filters" at bounding box center [238, 56] width 143 height 18
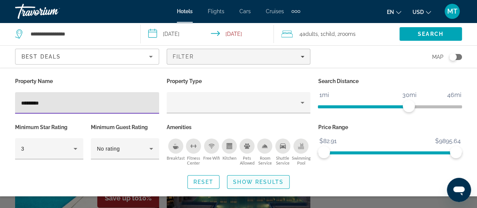
type input "*********"
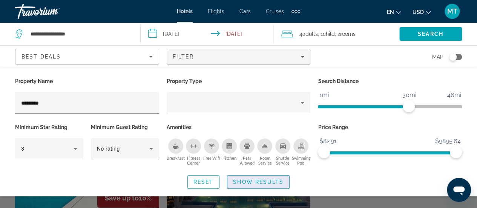
click at [249, 176] on span "Search widget" at bounding box center [258, 182] width 62 height 18
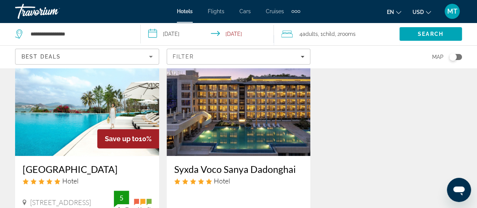
scroll to position [97, 0]
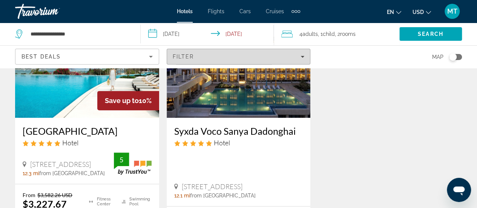
click at [195, 55] on div "Filter" at bounding box center [239, 57] width 132 height 6
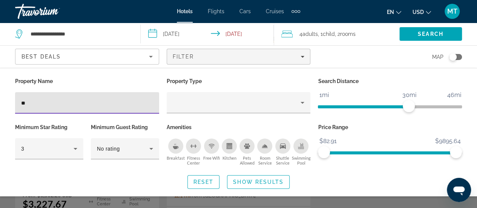
type input "*"
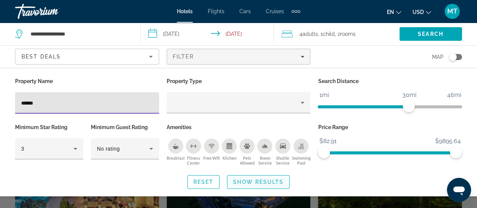
type input "******"
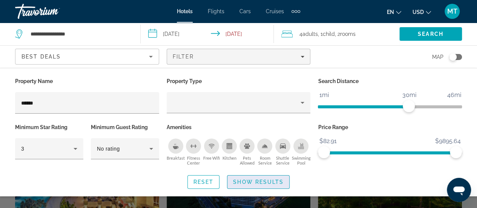
click at [264, 179] on span "Show Results" at bounding box center [258, 182] width 50 height 6
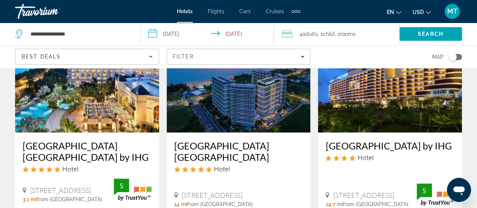
scroll to position [82, 0]
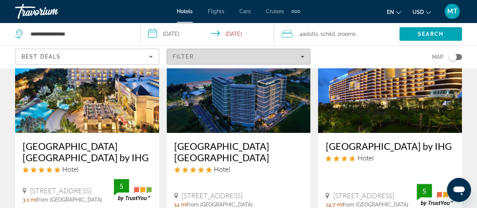
click at [216, 58] on div "Filter" at bounding box center [239, 57] width 132 height 6
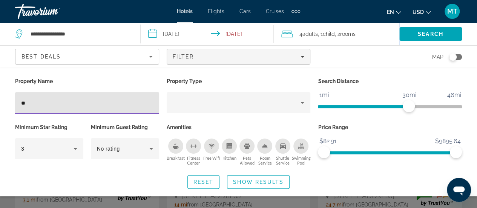
type input "*"
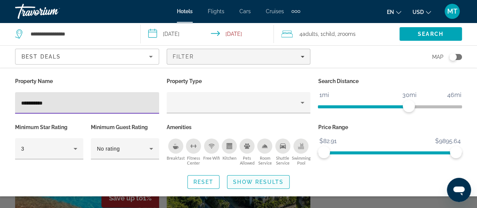
type input "**********"
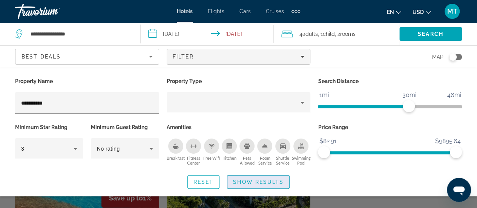
click at [257, 182] on span "Show Results" at bounding box center [258, 182] width 50 height 6
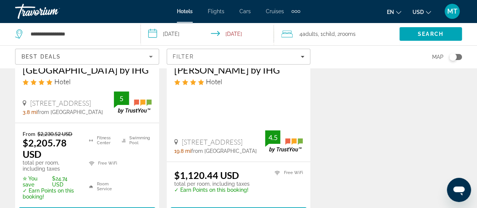
scroll to position [170, 0]
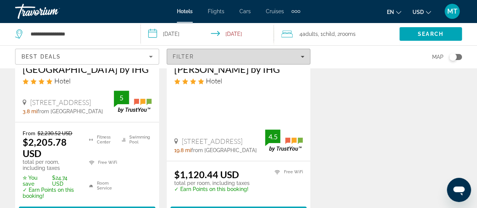
click at [232, 52] on span "Filters" at bounding box center [238, 56] width 143 height 18
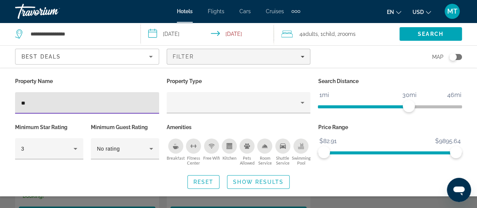
type input "*"
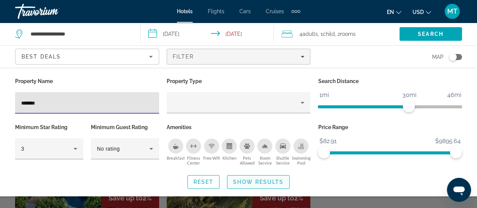
type input "*******"
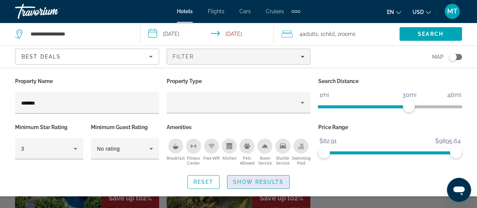
click at [231, 185] on span "Search widget" at bounding box center [258, 182] width 62 height 18
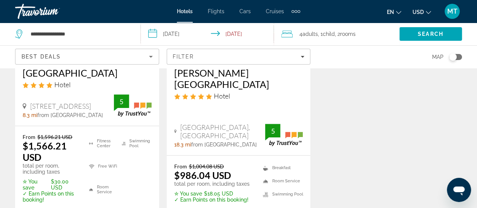
scroll to position [157, 0]
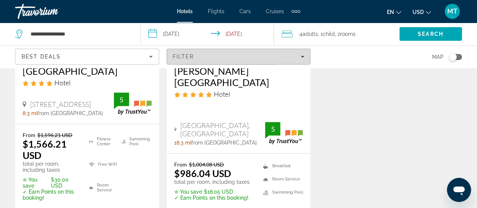
click at [197, 59] on div "Filter" at bounding box center [239, 57] width 132 height 6
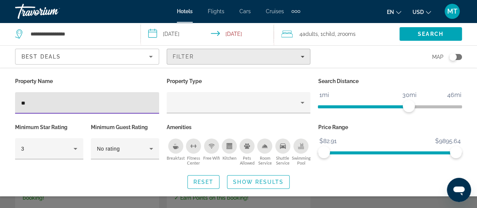
type input "*"
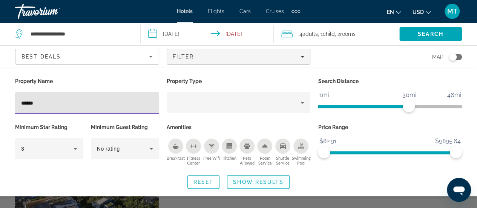
type input "******"
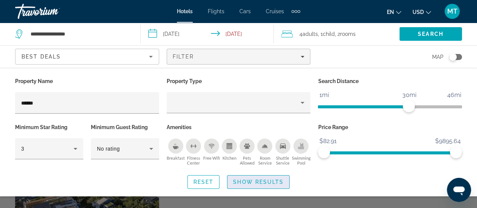
click at [263, 179] on span "Show Results" at bounding box center [258, 182] width 50 height 6
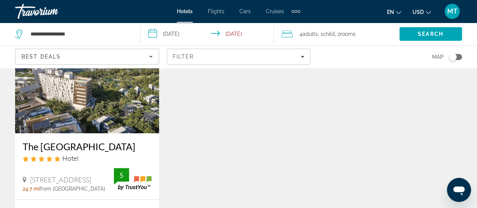
scroll to position [82, 0]
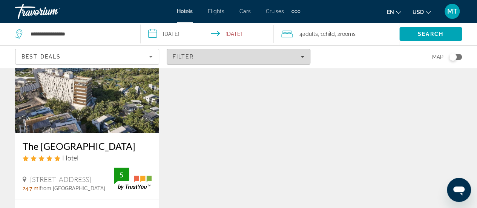
click at [184, 58] on span "Filter" at bounding box center [183, 57] width 21 height 6
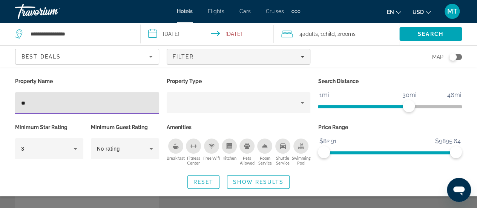
type input "*"
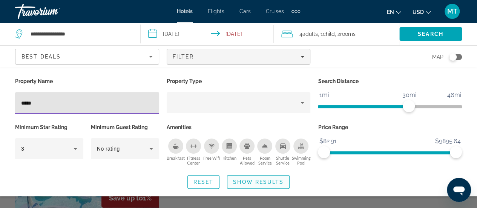
type input "*****"
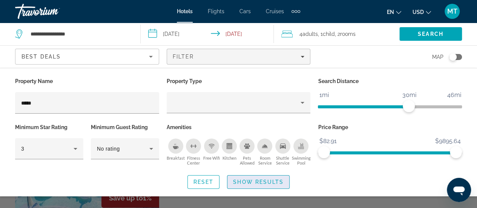
click at [274, 182] on span "Show Results" at bounding box center [258, 182] width 50 height 6
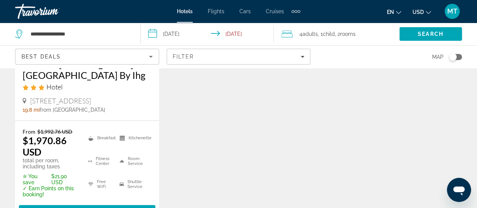
scroll to position [165, 0]
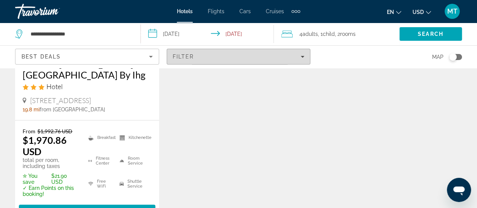
click at [203, 58] on div "Filter" at bounding box center [239, 57] width 132 height 6
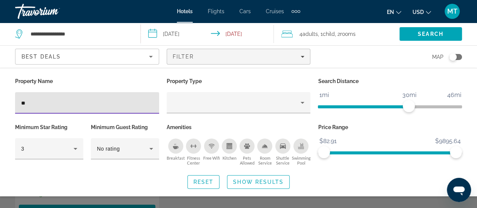
type input "*"
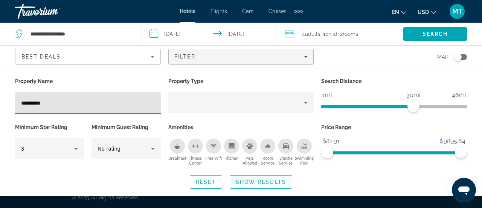
type input "**********"
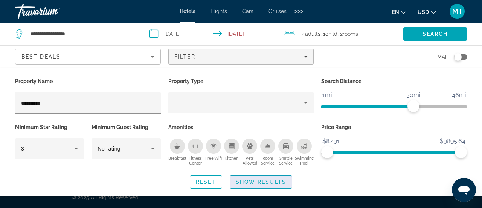
click at [252, 180] on span "Show Results" at bounding box center [261, 182] width 50 height 6
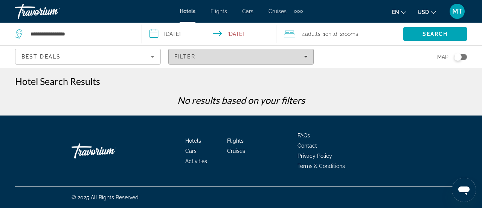
click at [226, 55] on div "Filter" at bounding box center [241, 57] width 134 height 6
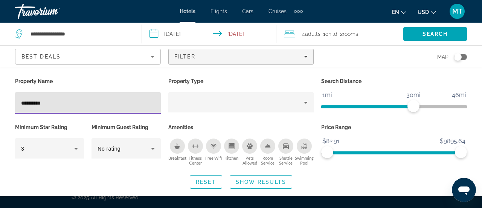
drag, startPoint x: 87, startPoint y: 101, endPoint x: 0, endPoint y: 95, distance: 86.9
click at [0, 95] on div "**********" at bounding box center [241, 132] width 482 height 113
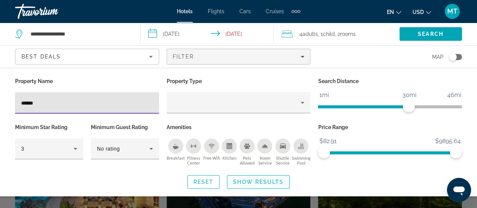
type input "******"
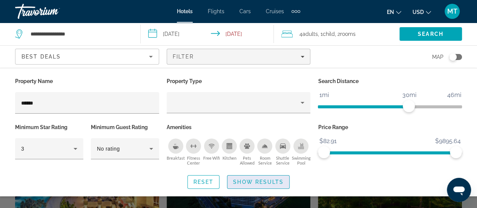
click at [268, 182] on span "Show Results" at bounding box center [258, 182] width 50 height 6
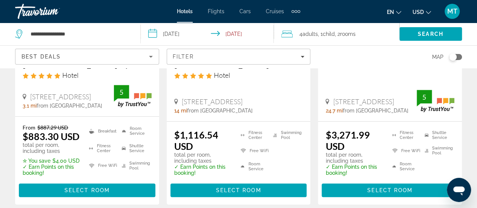
scroll to position [178, 0]
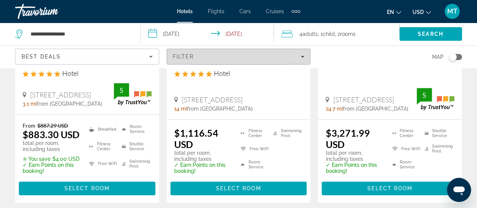
click at [203, 60] on span "Filters" at bounding box center [238, 56] width 143 height 18
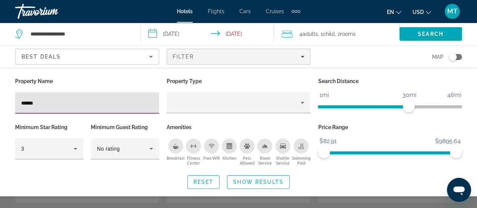
click at [89, 101] on input "******" at bounding box center [87, 102] width 132 height 9
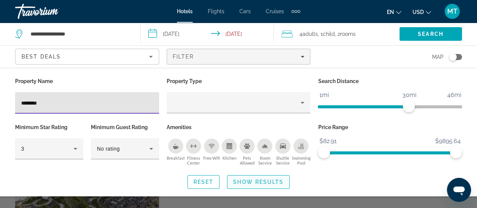
type input "********"
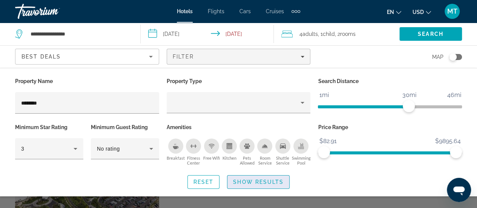
click at [247, 179] on span "Show Results" at bounding box center [258, 182] width 50 height 6
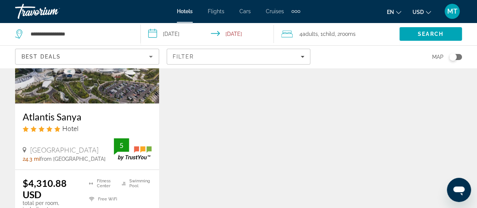
scroll to position [117, 0]
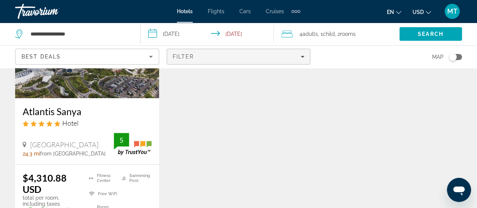
click at [215, 56] on div "Filter" at bounding box center [239, 57] width 132 height 6
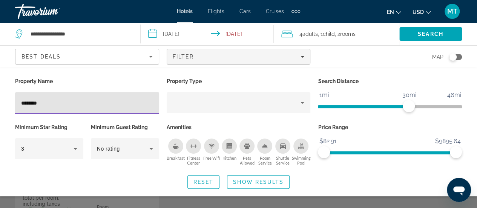
click at [102, 100] on input "********" at bounding box center [87, 102] width 132 height 9
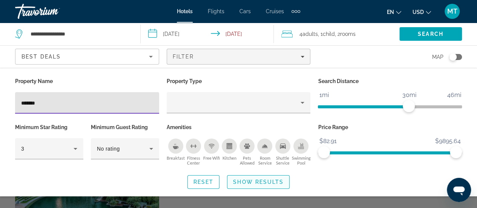
type input "*******"
click at [269, 180] on span "Show Results" at bounding box center [258, 182] width 50 height 6
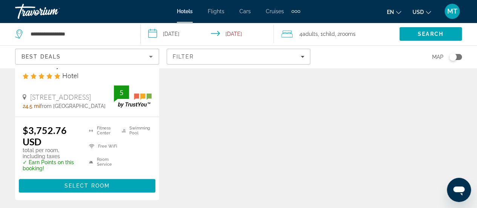
scroll to position [164, 0]
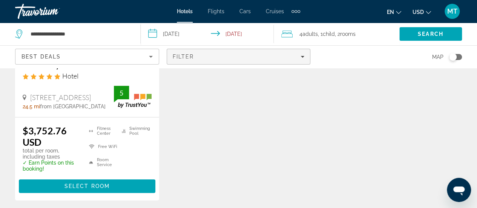
click at [199, 55] on div "Filter" at bounding box center [239, 57] width 132 height 6
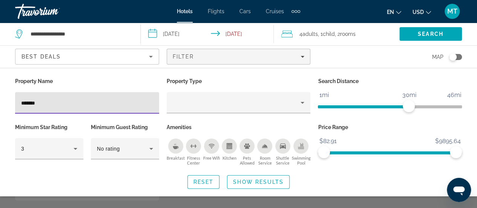
drag, startPoint x: 90, startPoint y: 102, endPoint x: 0, endPoint y: 89, distance: 91.3
click at [0, 89] on div "Property Name ******* Property Type Search Distance 1mi 46mi 30mi Minimum Star …" at bounding box center [238, 132] width 477 height 113
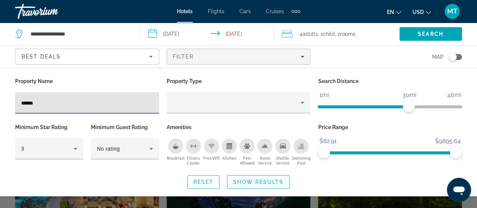
type input "******"
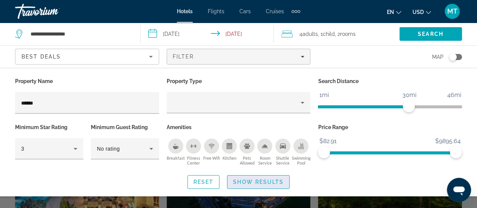
click at [261, 183] on span "Show Results" at bounding box center [258, 182] width 50 height 6
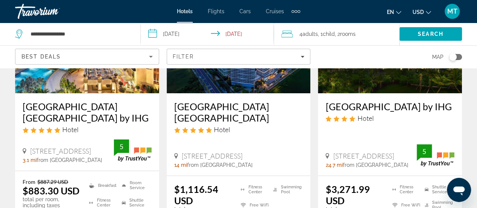
scroll to position [120, 0]
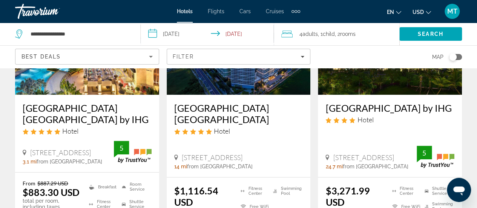
click at [112, 82] on img "Main content" at bounding box center [87, 34] width 144 height 121
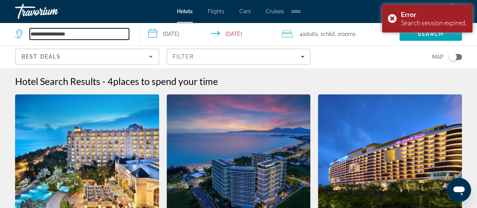
click at [95, 35] on input "**********" at bounding box center [79, 33] width 99 height 11
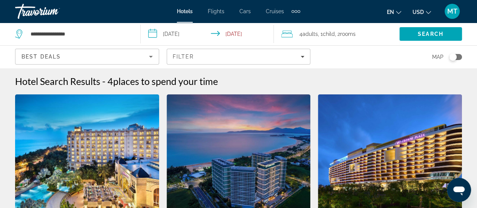
click at [117, 143] on img "Main content" at bounding box center [87, 154] width 144 height 121
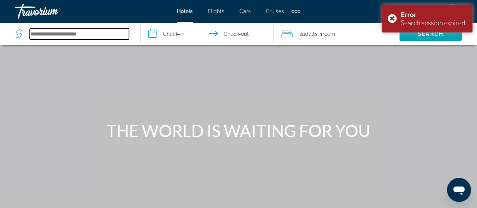
click at [68, 34] on input "Search hotel destination" at bounding box center [79, 33] width 99 height 11
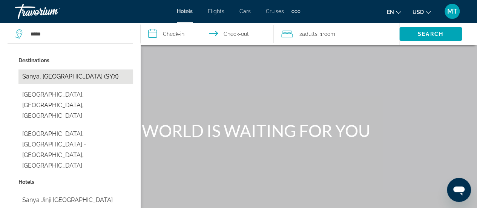
click at [50, 77] on button "Sanya, [GEOGRAPHIC_DATA] (SYX)" at bounding box center [75, 76] width 115 height 14
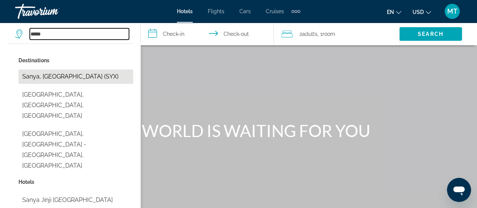
type input "**********"
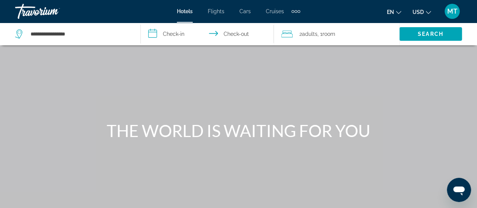
click at [178, 34] on input "**********" at bounding box center [209, 35] width 136 height 25
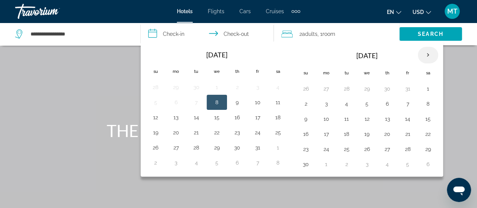
click at [424, 54] on th "Next month" at bounding box center [427, 55] width 20 height 17
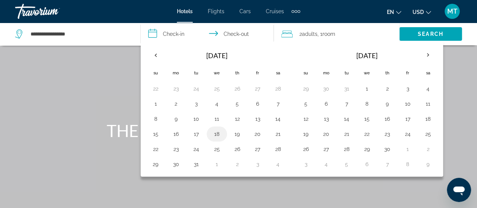
click at [219, 131] on button "18" at bounding box center [217, 133] width 12 height 11
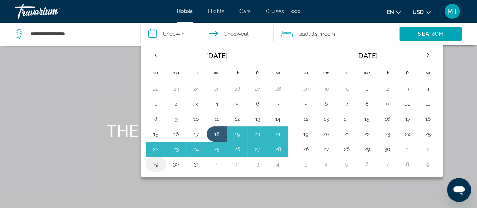
click at [155, 162] on button "29" at bounding box center [156, 164] width 12 height 11
type input "**********"
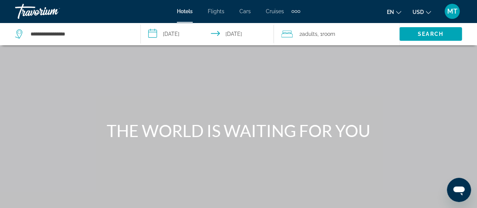
click at [328, 28] on div "2 Adult Adults , 1 Room rooms" at bounding box center [340, 34] width 118 height 23
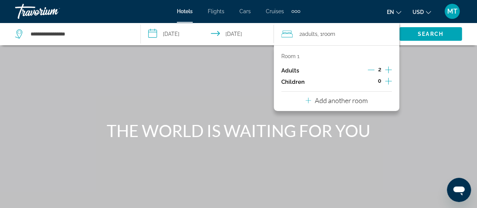
click at [387, 81] on icon "Increment children" at bounding box center [388, 81] width 7 height 7
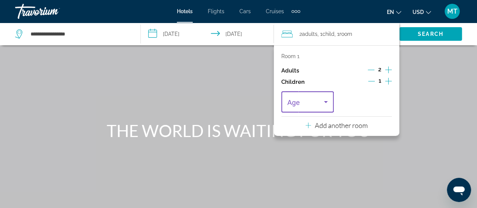
click at [326, 99] on icon "Travelers: 2 adults, 1 child" at bounding box center [325, 101] width 9 height 9
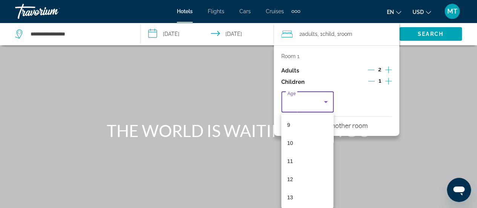
scroll to position [164, 0]
click at [291, 157] on span "11" at bounding box center [290, 158] width 6 height 9
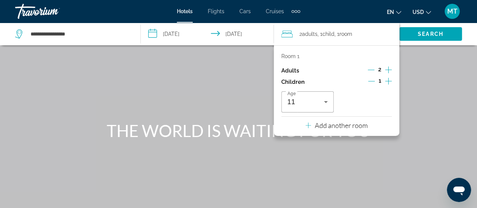
click at [326, 126] on p "Add another room" at bounding box center [341, 125] width 53 height 8
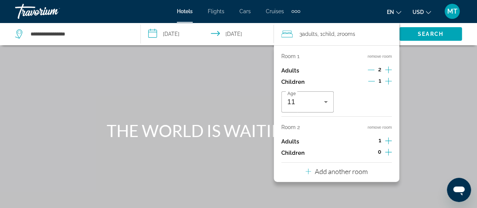
click at [389, 141] on icon "Increment adults" at bounding box center [388, 140] width 7 height 9
click at [424, 105] on div "Main content" at bounding box center [238, 113] width 477 height 226
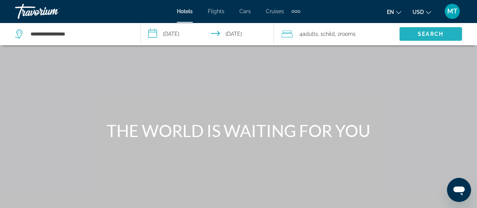
click at [429, 35] on span "Search" at bounding box center [430, 34] width 26 height 6
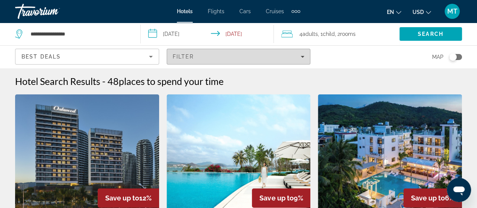
click at [220, 56] on div "Filter" at bounding box center [239, 57] width 132 height 6
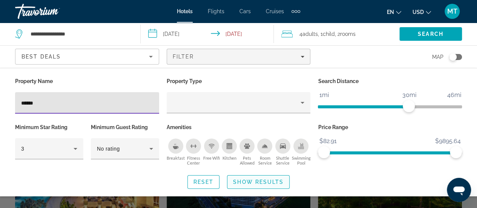
type input "******"
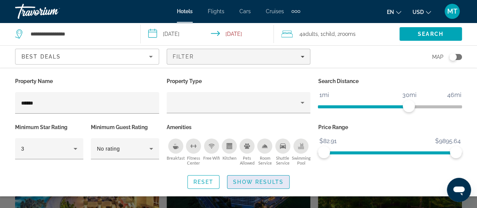
click at [242, 180] on span "Show Results" at bounding box center [258, 182] width 50 height 6
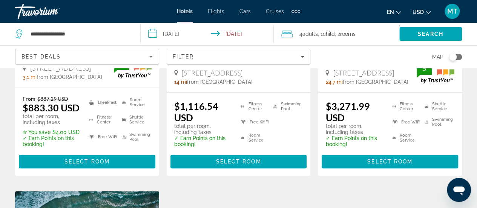
scroll to position [204, 0]
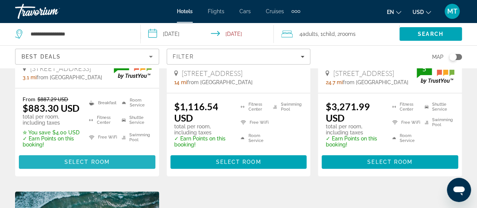
click at [121, 162] on span "Main content" at bounding box center [87, 162] width 136 height 18
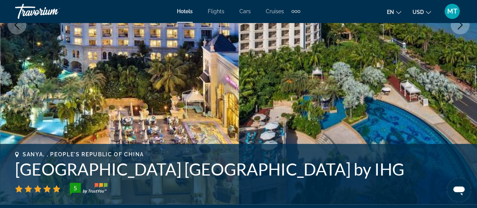
scroll to position [182, 0]
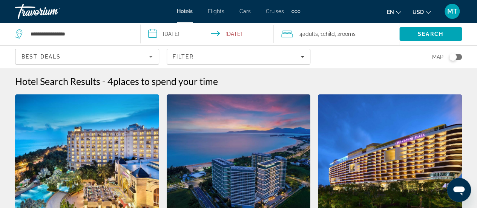
click at [204, 57] on div "**********" at bounding box center [238, 104] width 477 height 208
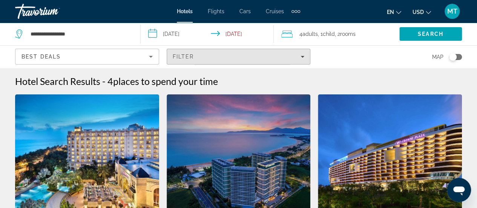
click at [204, 57] on div "Filter" at bounding box center [239, 57] width 132 height 6
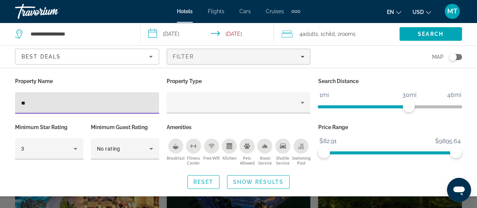
type input "*"
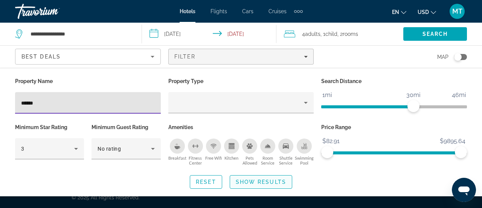
type input "******"
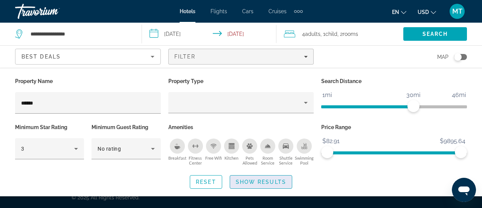
click at [254, 181] on span "Show Results" at bounding box center [261, 182] width 50 height 6
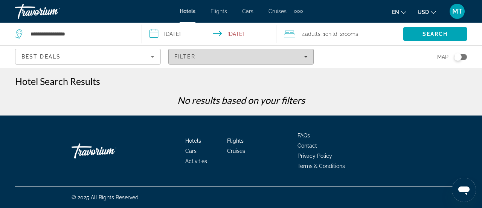
click at [213, 56] on div "Filter" at bounding box center [241, 57] width 134 height 6
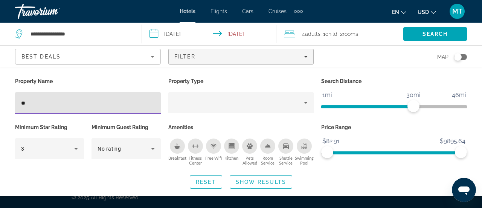
type input "*"
type input "******"
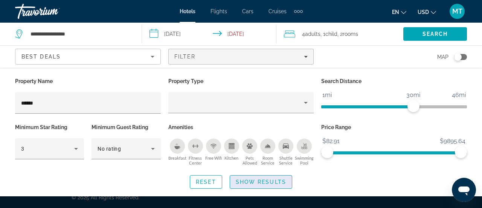
click at [252, 180] on span "Show Results" at bounding box center [261, 182] width 50 height 6
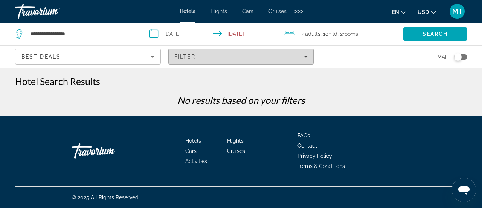
click at [232, 58] on div "Filter" at bounding box center [241, 57] width 134 height 6
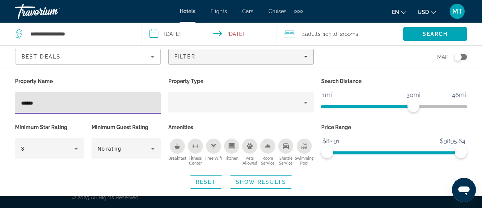
click at [99, 105] on input "******" at bounding box center [88, 102] width 134 height 9
type input "**********"
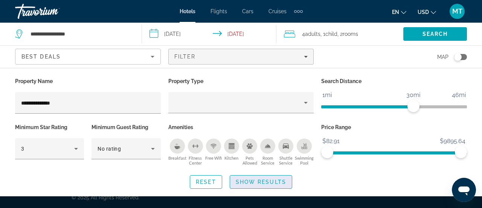
click at [261, 182] on span "Show Results" at bounding box center [261, 182] width 50 height 6
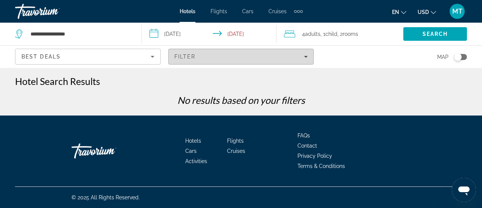
click at [219, 57] on div "Filter" at bounding box center [241, 57] width 134 height 6
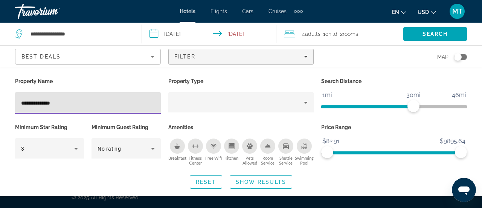
click at [113, 101] on input "**********" at bounding box center [88, 102] width 134 height 9
type input "**********"
drag, startPoint x: 146, startPoint y: 103, endPoint x: 0, endPoint y: 112, distance: 146.1
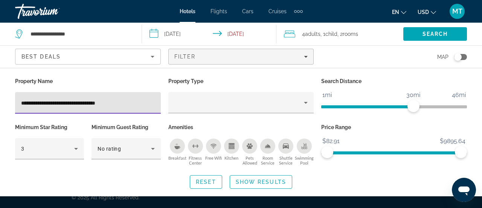
click at [0, 112] on div "**********" at bounding box center [241, 132] width 482 height 113
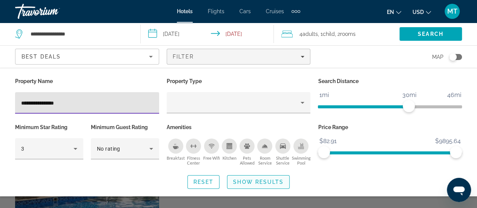
type input "**********"
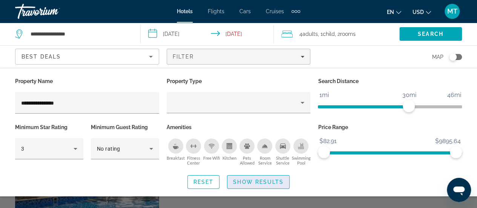
click at [235, 182] on span "Show Results" at bounding box center [258, 182] width 50 height 6
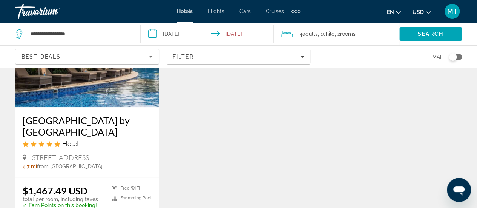
scroll to position [111, 0]
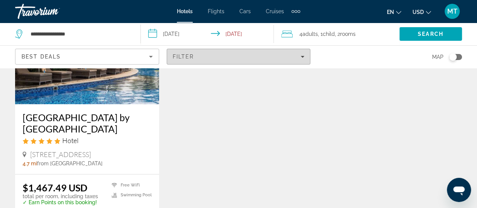
click at [191, 59] on span "Filter" at bounding box center [183, 57] width 21 height 6
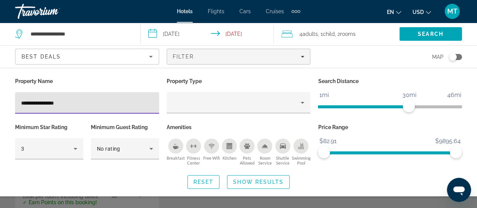
click at [121, 106] on input "**********" at bounding box center [87, 102] width 132 height 9
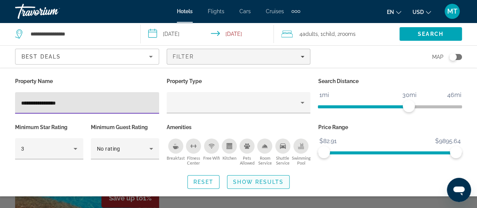
type input "**********"
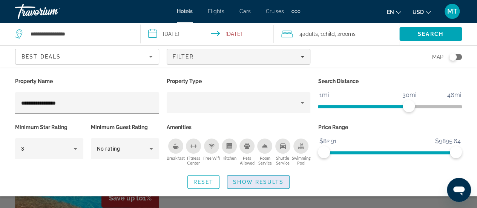
click at [272, 183] on span "Show Results" at bounding box center [258, 182] width 50 height 6
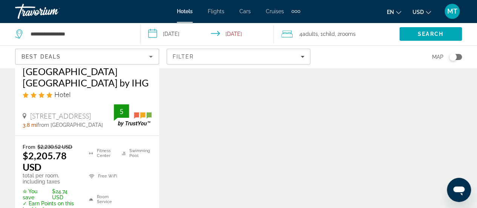
scroll to position [157, 0]
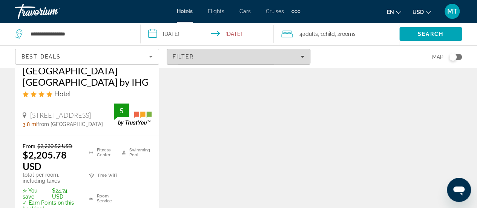
click at [196, 57] on div "Filter" at bounding box center [239, 57] width 132 height 6
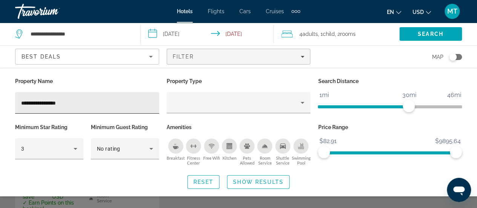
click at [118, 107] on div "**********" at bounding box center [87, 102] width 132 height 21
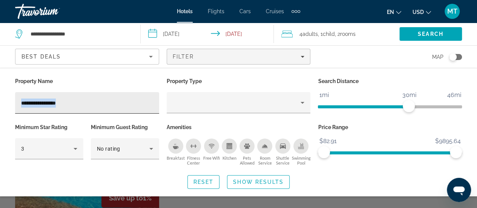
click at [118, 107] on div "**********" at bounding box center [87, 102] width 132 height 21
type input "*"
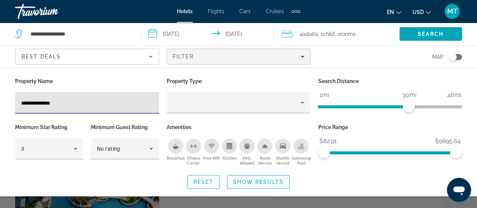
type input "**********"
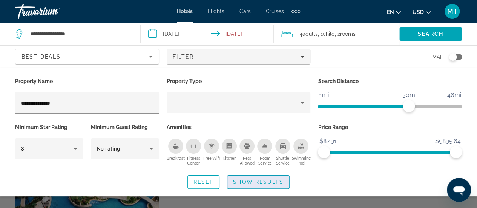
click at [261, 182] on span "Show Results" at bounding box center [258, 182] width 50 height 6
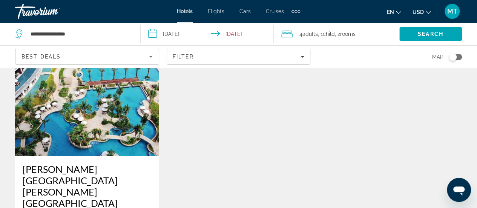
scroll to position [86, 0]
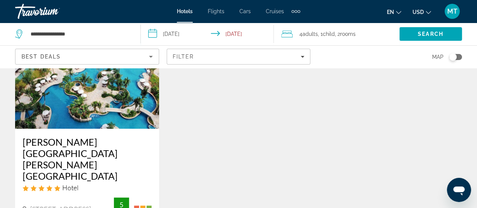
click at [105, 104] on img "Main content" at bounding box center [87, 68] width 144 height 121
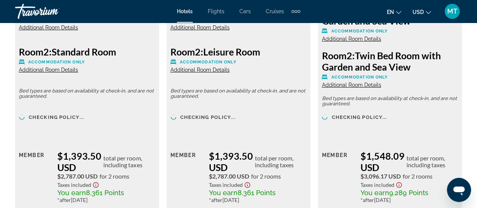
scroll to position [1285, 0]
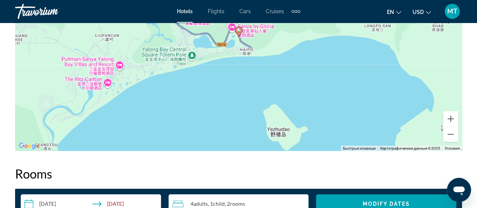
scroll to position [937, 0]
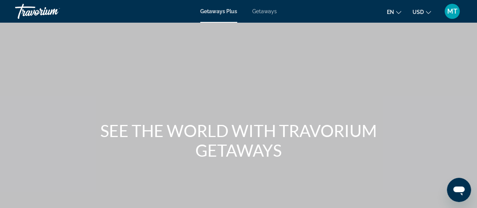
click at [260, 11] on span "Getaways" at bounding box center [264, 11] width 24 height 6
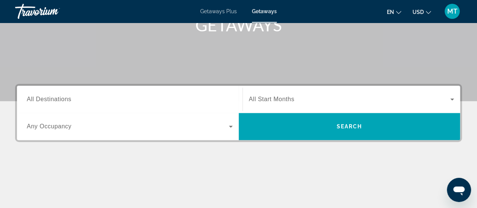
scroll to position [133, 0]
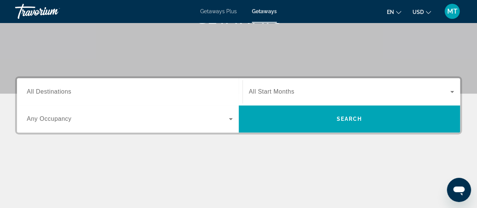
click at [66, 93] on span "All Destinations" at bounding box center [49, 91] width 44 height 6
click at [66, 93] on input "Destination All Destinations" at bounding box center [130, 91] width 206 height 9
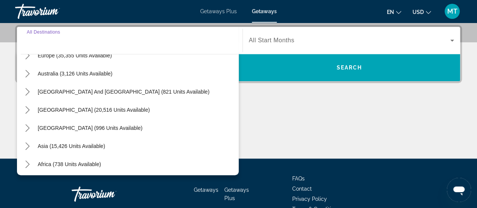
scroll to position [122, 0]
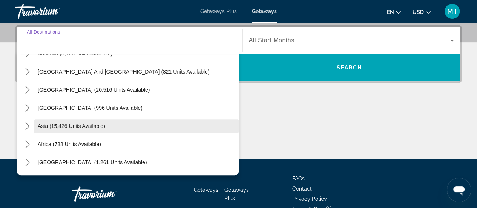
click at [59, 123] on span "Asia (15,426 units available)" at bounding box center [71, 126] width 67 height 6
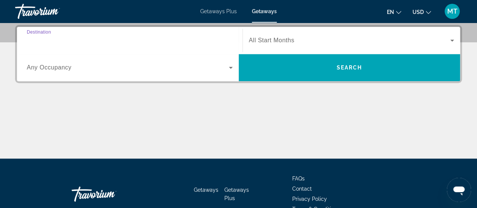
type input "**********"
click at [74, 67] on span "Search widget" at bounding box center [128, 67] width 202 height 9
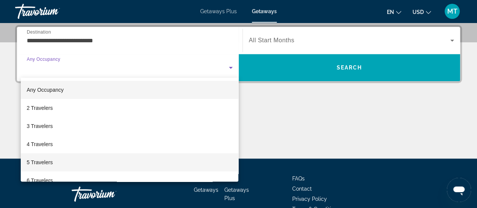
click at [49, 157] on span "5 Travelers" at bounding box center [40, 161] width 26 height 9
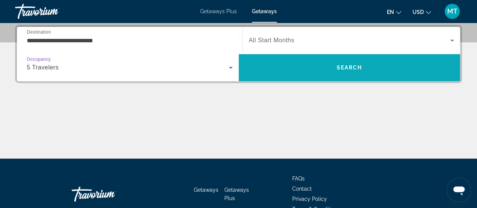
click at [303, 59] on span "Search" at bounding box center [350, 67] width 222 height 18
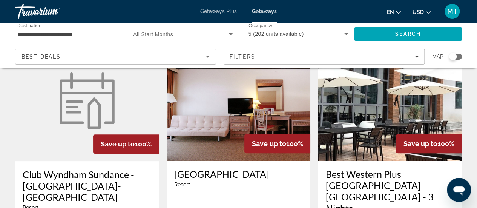
scroll to position [54, 0]
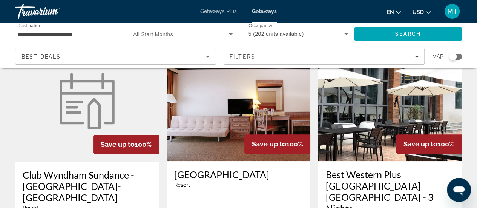
click at [378, 120] on img "Main content" at bounding box center [390, 100] width 144 height 121
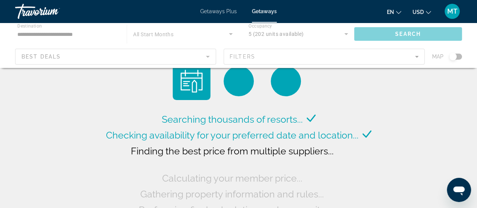
click at [67, 31] on div "Main content" at bounding box center [238, 45] width 477 height 45
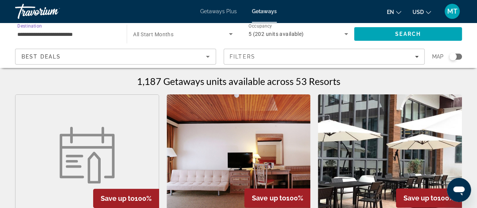
click at [67, 35] on input "**********" at bounding box center [66, 34] width 99 height 9
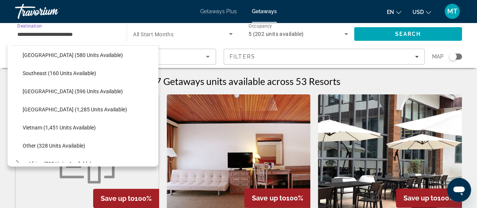
scroll to position [366, 0]
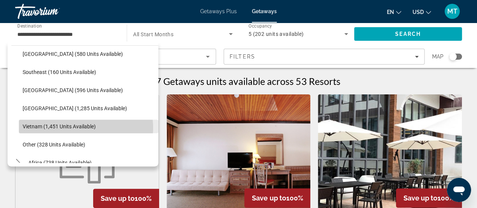
click at [82, 127] on span "Vietnam (1,451 units available)" at bounding box center [59, 126] width 73 height 6
type input "**********"
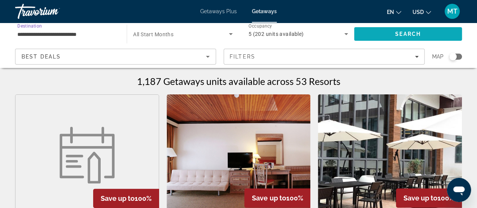
click at [368, 32] on span "Search" at bounding box center [408, 34] width 108 height 18
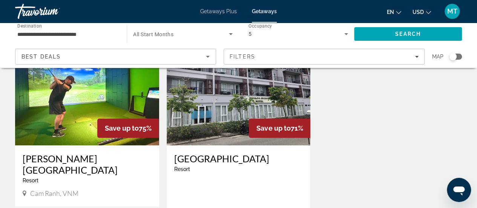
scroll to position [342, 0]
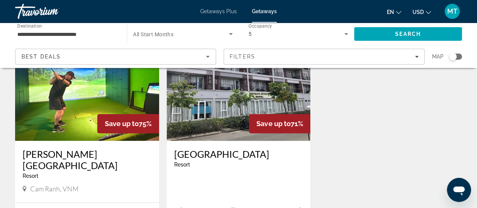
click at [91, 105] on img "Main content" at bounding box center [87, 80] width 144 height 121
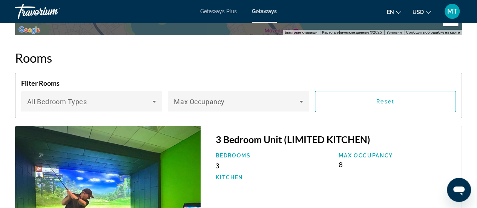
scroll to position [1360, 0]
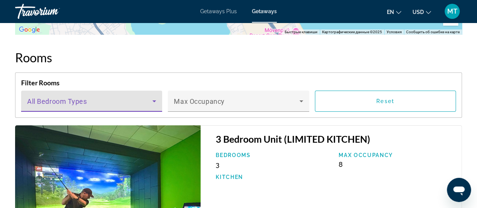
click at [148, 101] on span "Main content" at bounding box center [89, 103] width 125 height 9
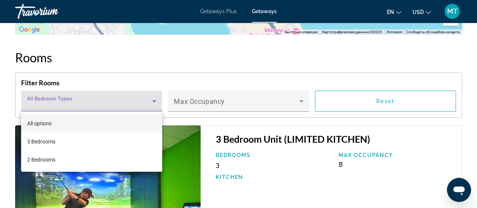
click at [233, 105] on div at bounding box center [238, 104] width 477 height 208
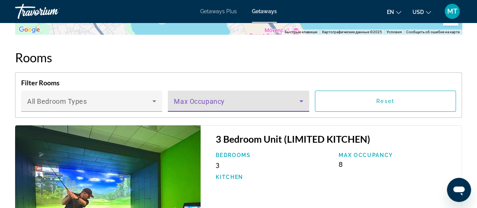
click at [233, 105] on span "Main content" at bounding box center [236, 103] width 125 height 9
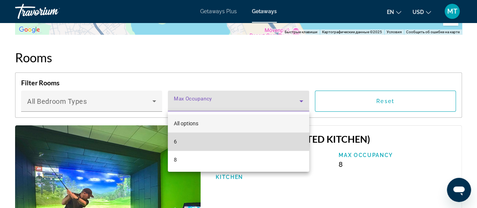
click at [179, 139] on mat-option "6" at bounding box center [238, 141] width 141 height 18
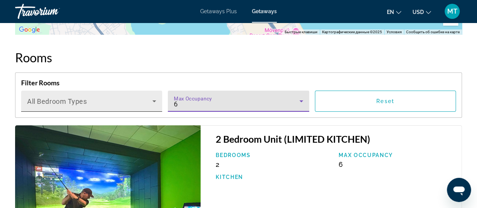
click at [93, 101] on span "Main content" at bounding box center [89, 103] width 125 height 9
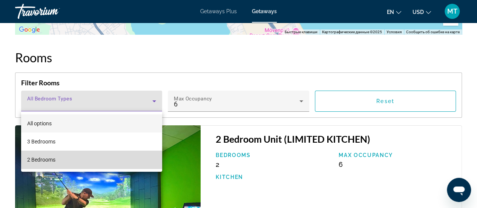
click at [47, 159] on span "2 Bedrooms" at bounding box center [41, 159] width 28 height 9
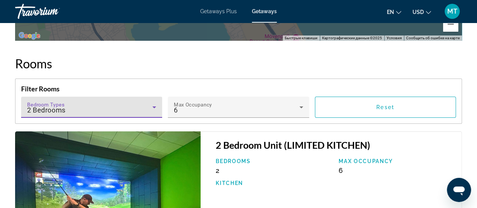
scroll to position [1354, 0]
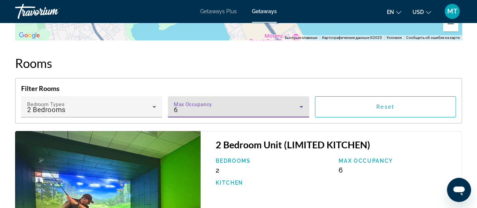
click at [262, 105] on div "6" at bounding box center [236, 109] width 125 height 9
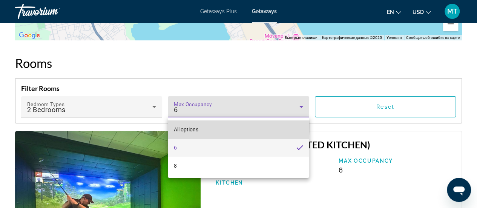
click at [190, 125] on span "All options" at bounding box center [186, 129] width 24 height 9
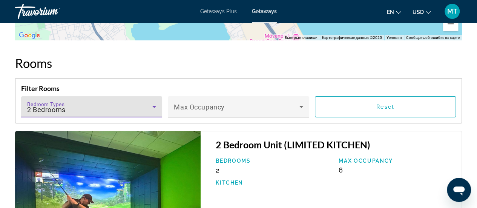
click at [139, 110] on div "2 Bedrooms" at bounding box center [89, 109] width 125 height 9
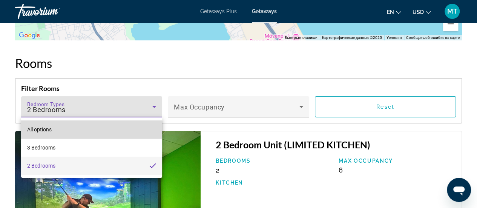
click at [50, 129] on span "All options" at bounding box center [39, 129] width 24 height 6
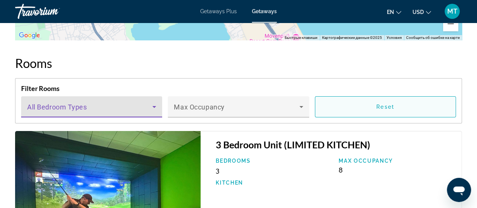
click at [362, 111] on span "Main content" at bounding box center [385, 107] width 140 height 18
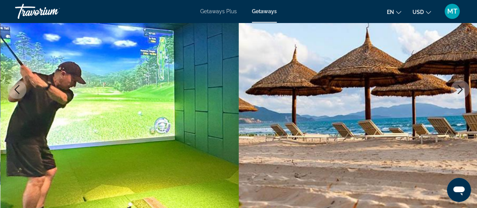
scroll to position [0, 0]
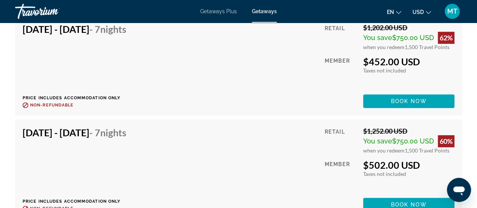
scroll to position [1622, 0]
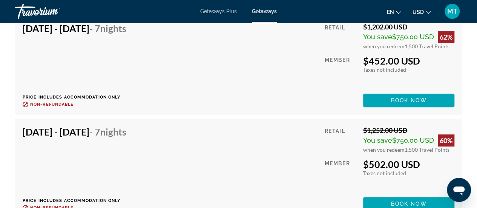
click at [127, 158] on div "[DATE] - [DATE] - 7 Nights Price includes accommodation only Refundable until :…" at bounding box center [77, 168] width 109 height 84
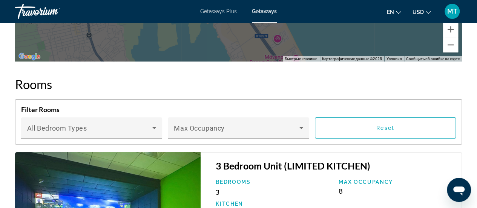
scroll to position [1335, 0]
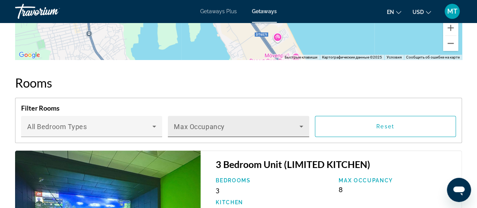
click at [260, 134] on div "Max Occupancy" at bounding box center [238, 126] width 129 height 21
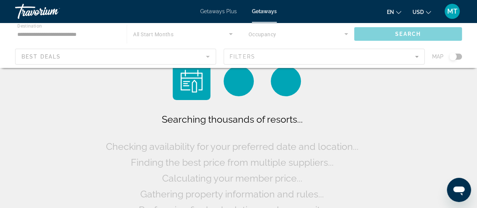
click at [281, 33] on div "Main content" at bounding box center [238, 45] width 477 height 45
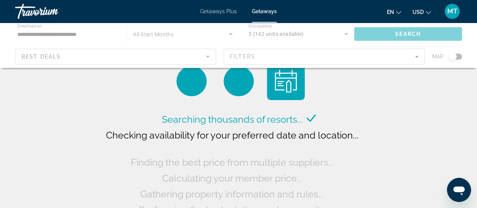
click at [263, 34] on div "Main content" at bounding box center [238, 45] width 477 height 45
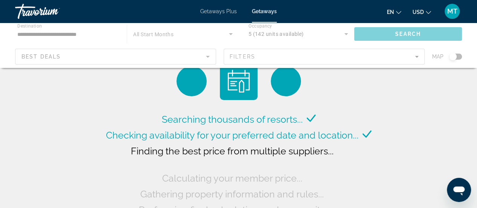
click at [346, 34] on div "Main content" at bounding box center [238, 45] width 477 height 45
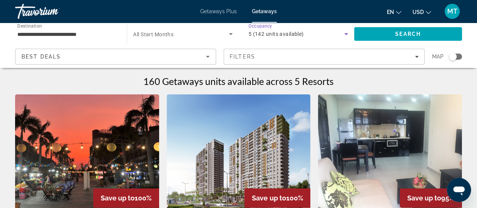
click at [346, 34] on icon "Search widget" at bounding box center [346, 34] width 4 height 2
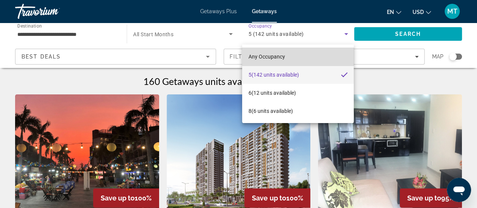
click at [262, 56] on span "Any Occupancy" at bounding box center [266, 57] width 37 height 6
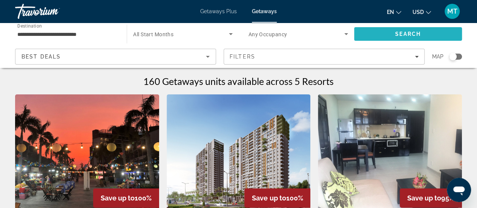
click at [384, 30] on span "Search" at bounding box center [408, 34] width 108 height 18
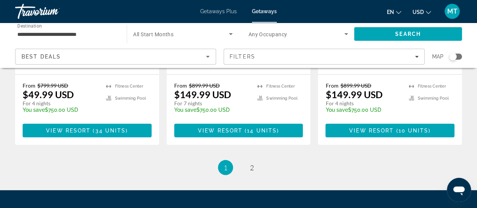
scroll to position [1061, 0]
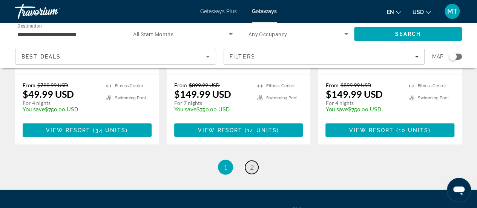
click at [250, 163] on span "2" at bounding box center [252, 167] width 4 height 8
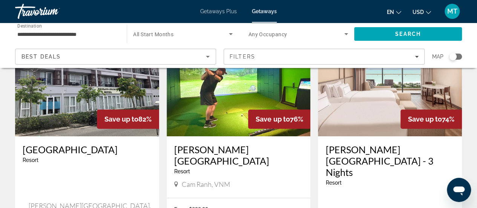
scroll to position [80, 0]
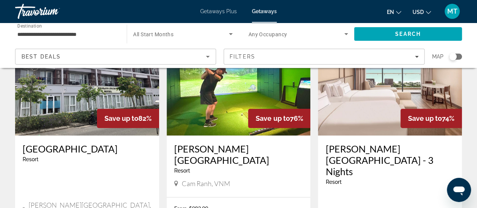
click at [212, 98] on img "Main content" at bounding box center [239, 75] width 144 height 121
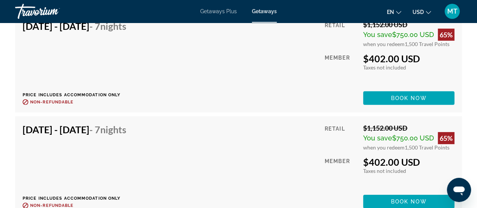
scroll to position [2552, 0]
